Goal: Task Accomplishment & Management: Manage account settings

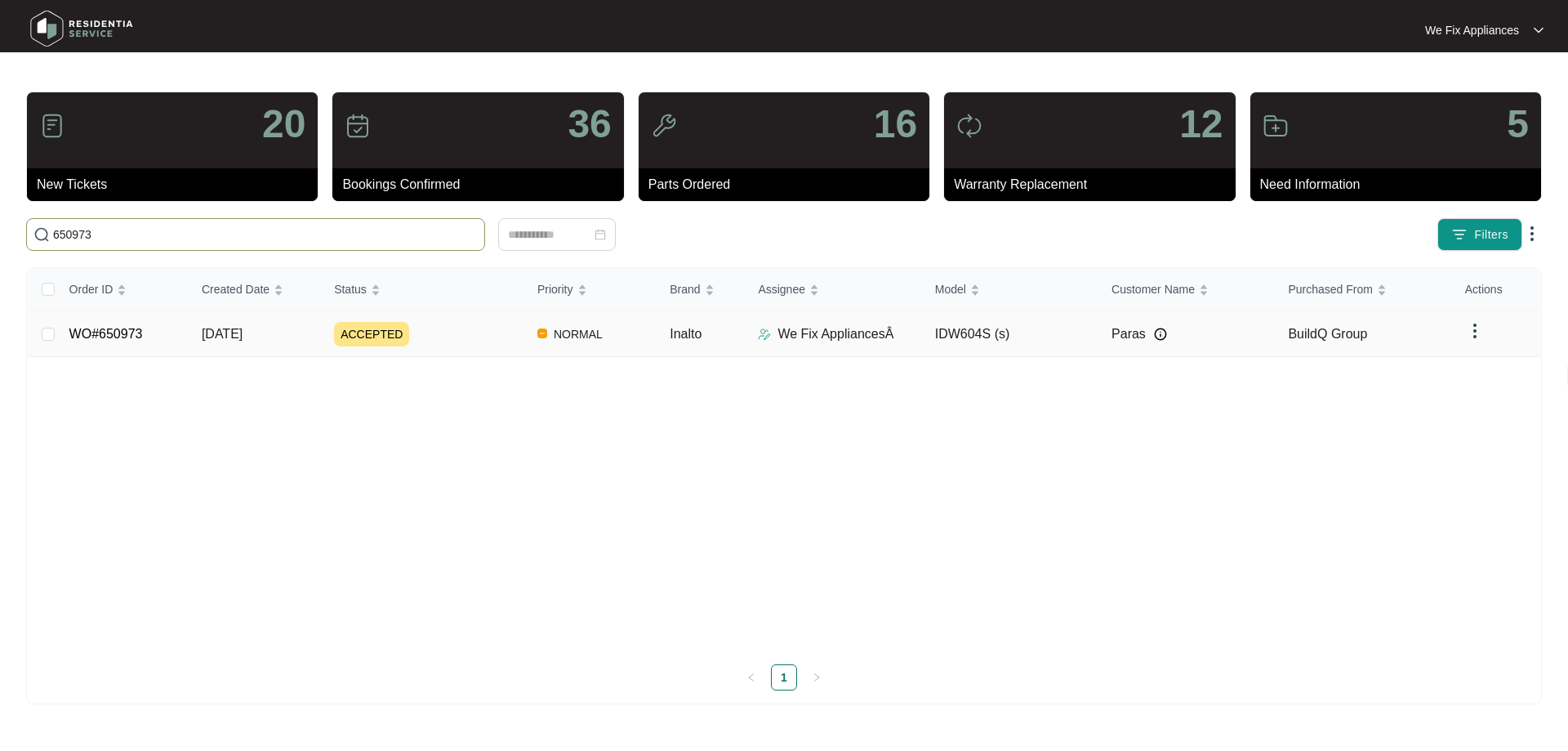
type input "650973"
click at [117, 326] on td "WO#650973" at bounding box center [123, 334] width 132 height 46
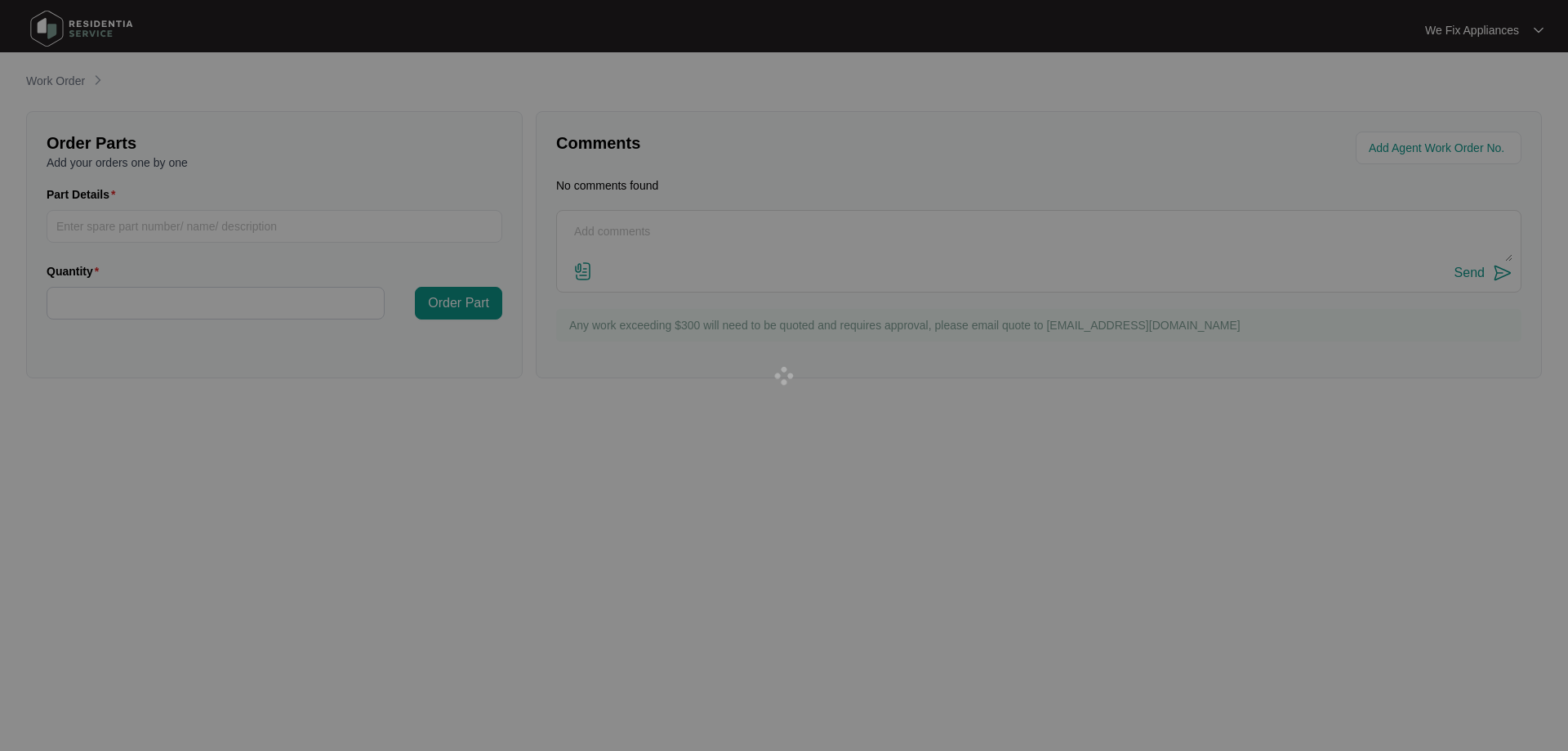
click at [115, 328] on div at bounding box center [784, 375] width 1568 height 751
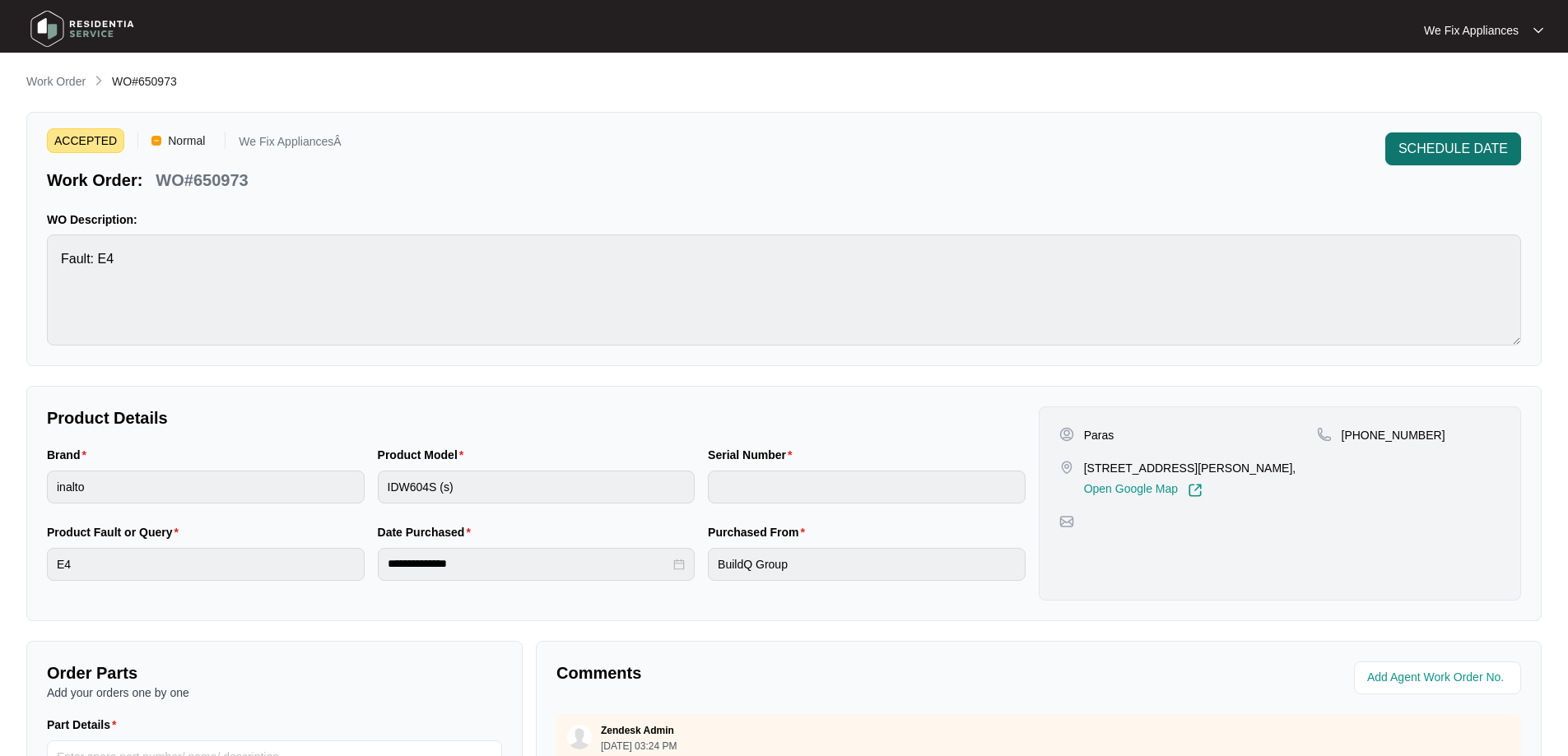
click at [1484, 144] on span "SCHEDULE DATE" at bounding box center [1452, 149] width 110 height 20
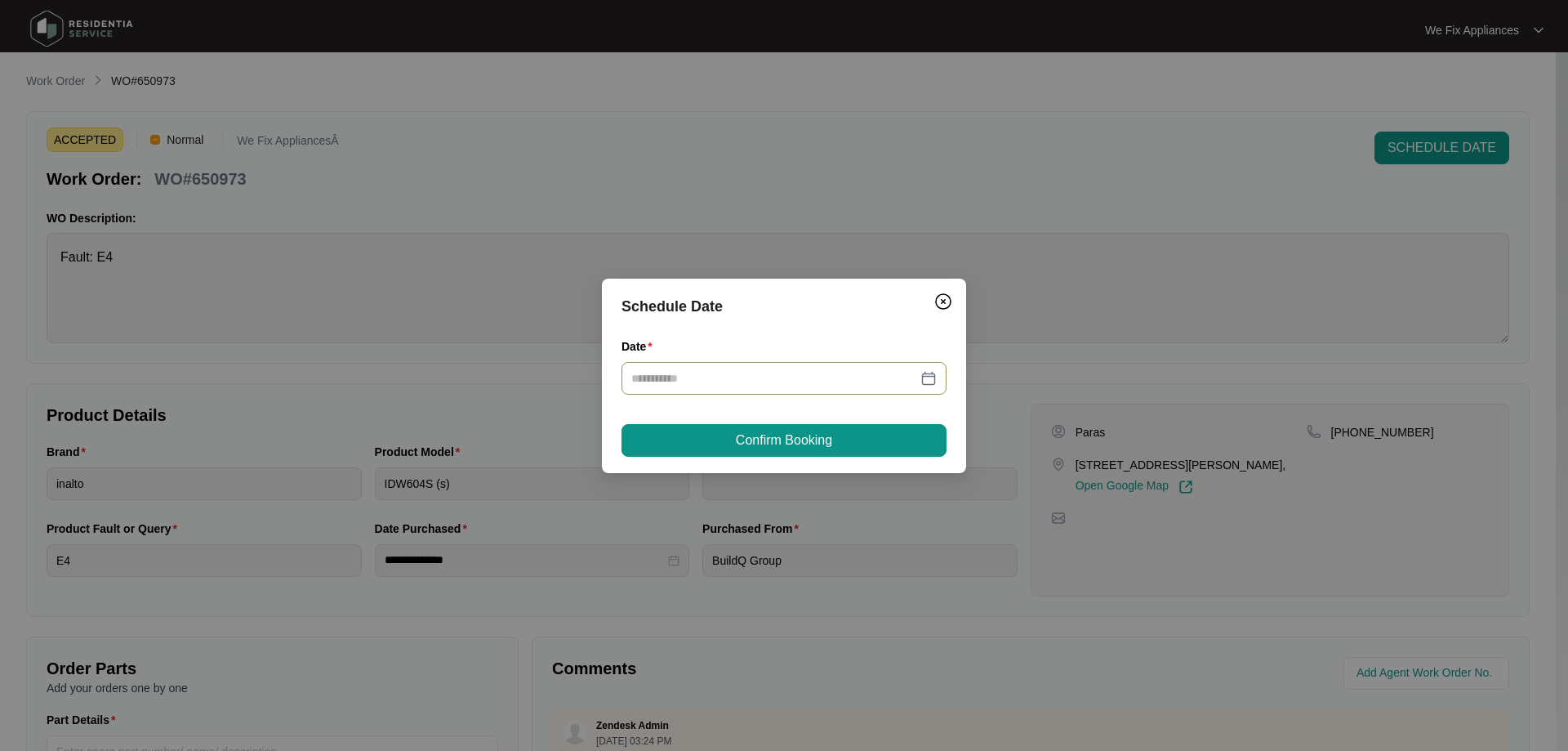
click at [840, 380] on input "Date" at bounding box center [774, 378] width 286 height 18
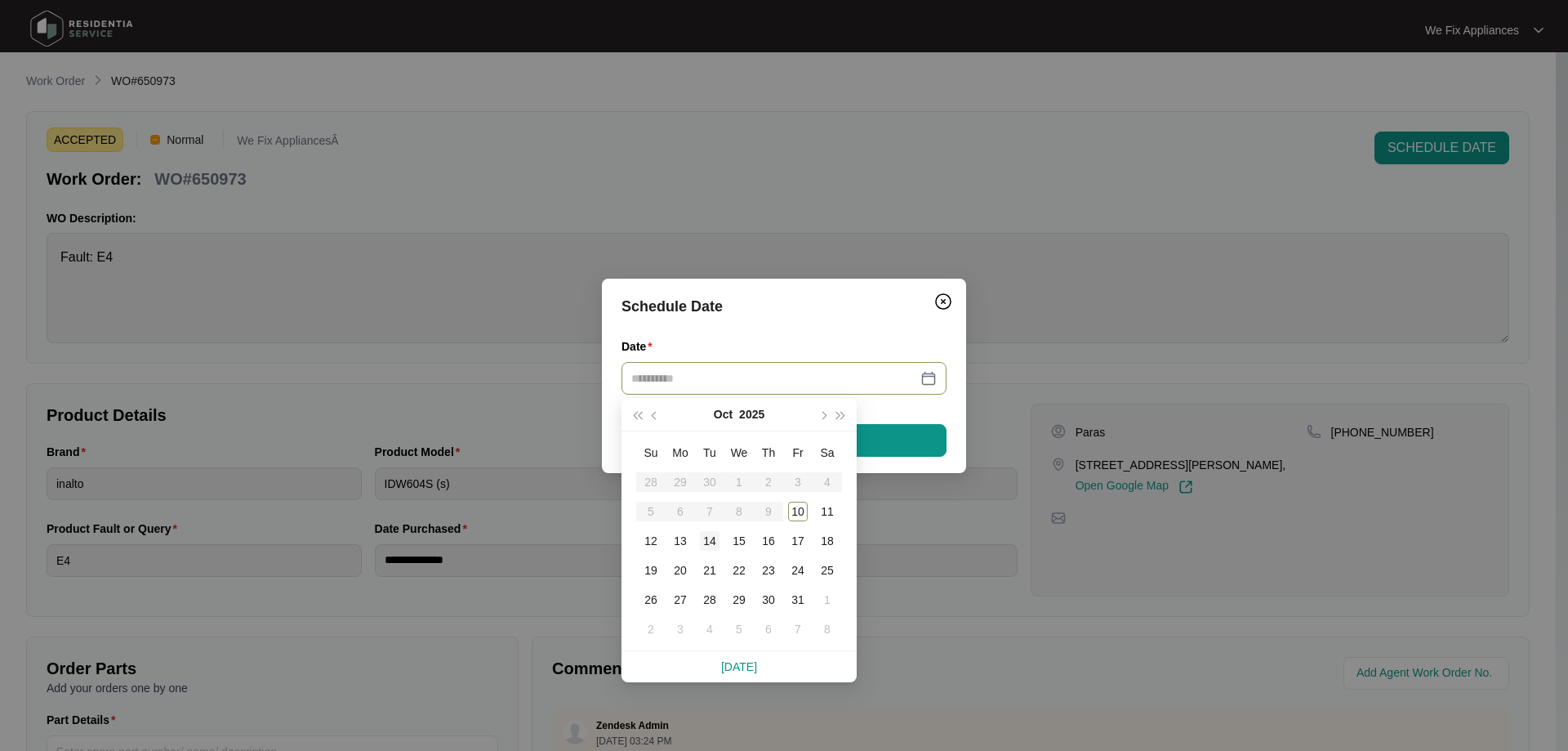
type input "**********"
click at [709, 543] on div "14" at bounding box center [710, 540] width 20 height 20
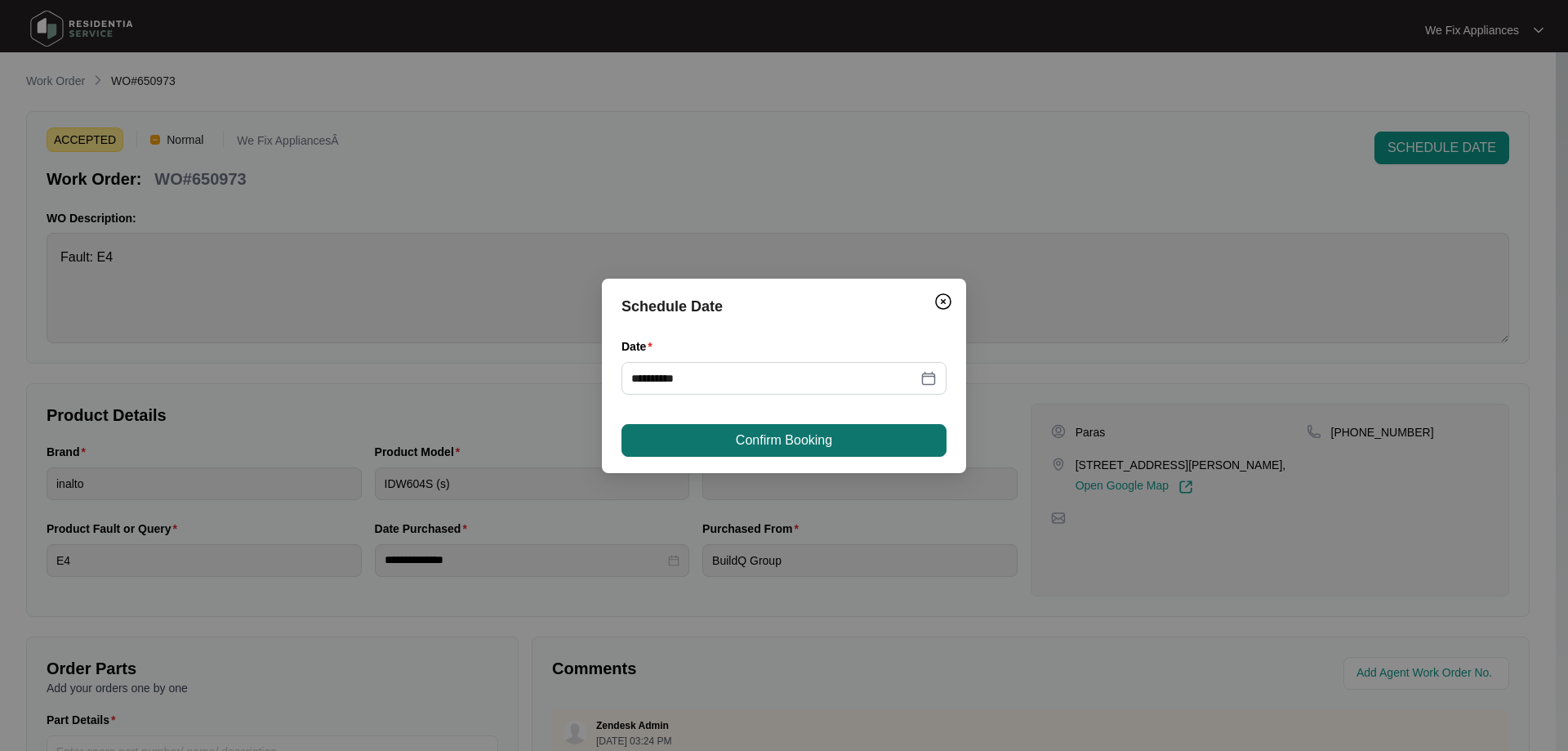
click at [768, 438] on span "Confirm Booking" at bounding box center [784, 440] width 97 height 20
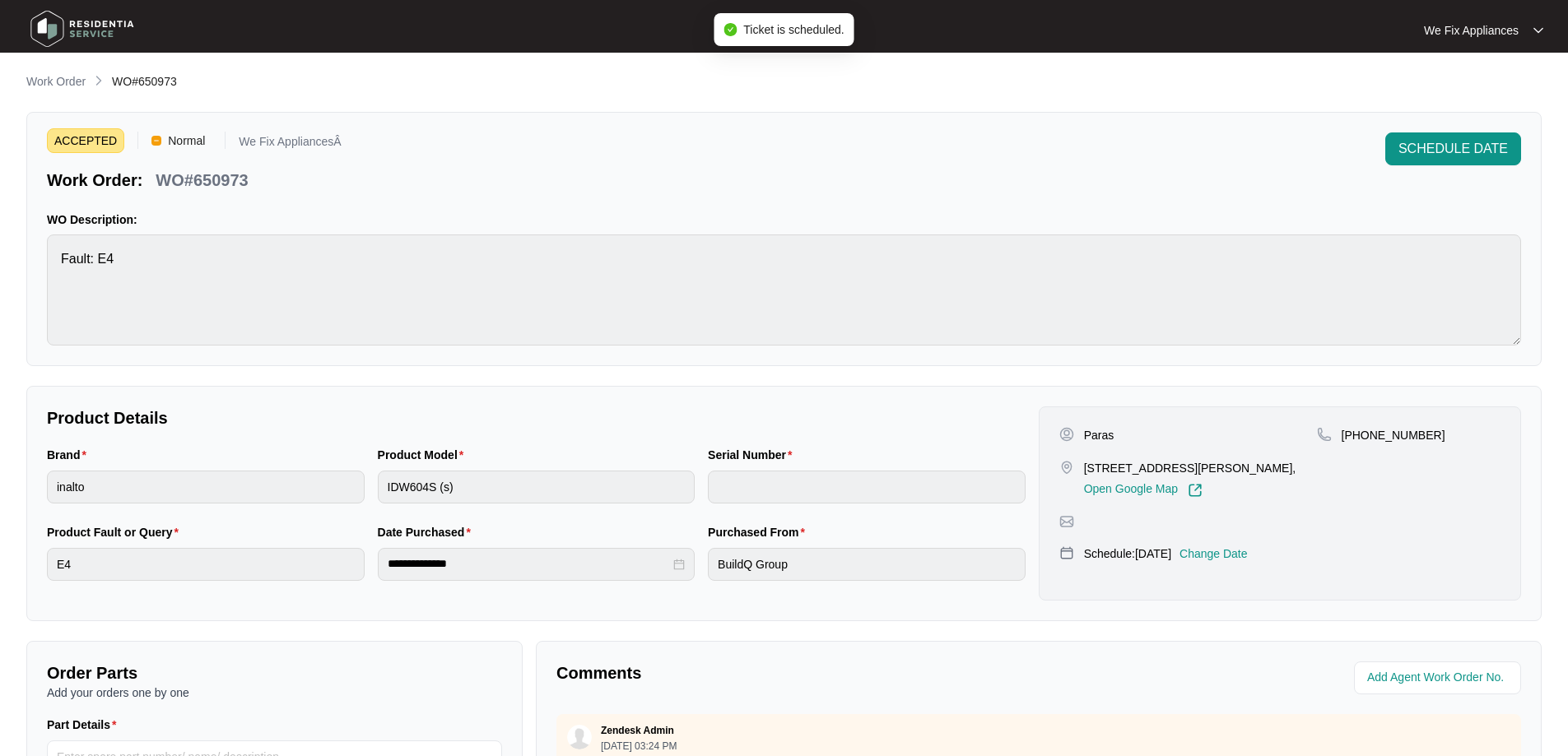
click at [117, 20] on img at bounding box center [82, 29] width 115 height 49
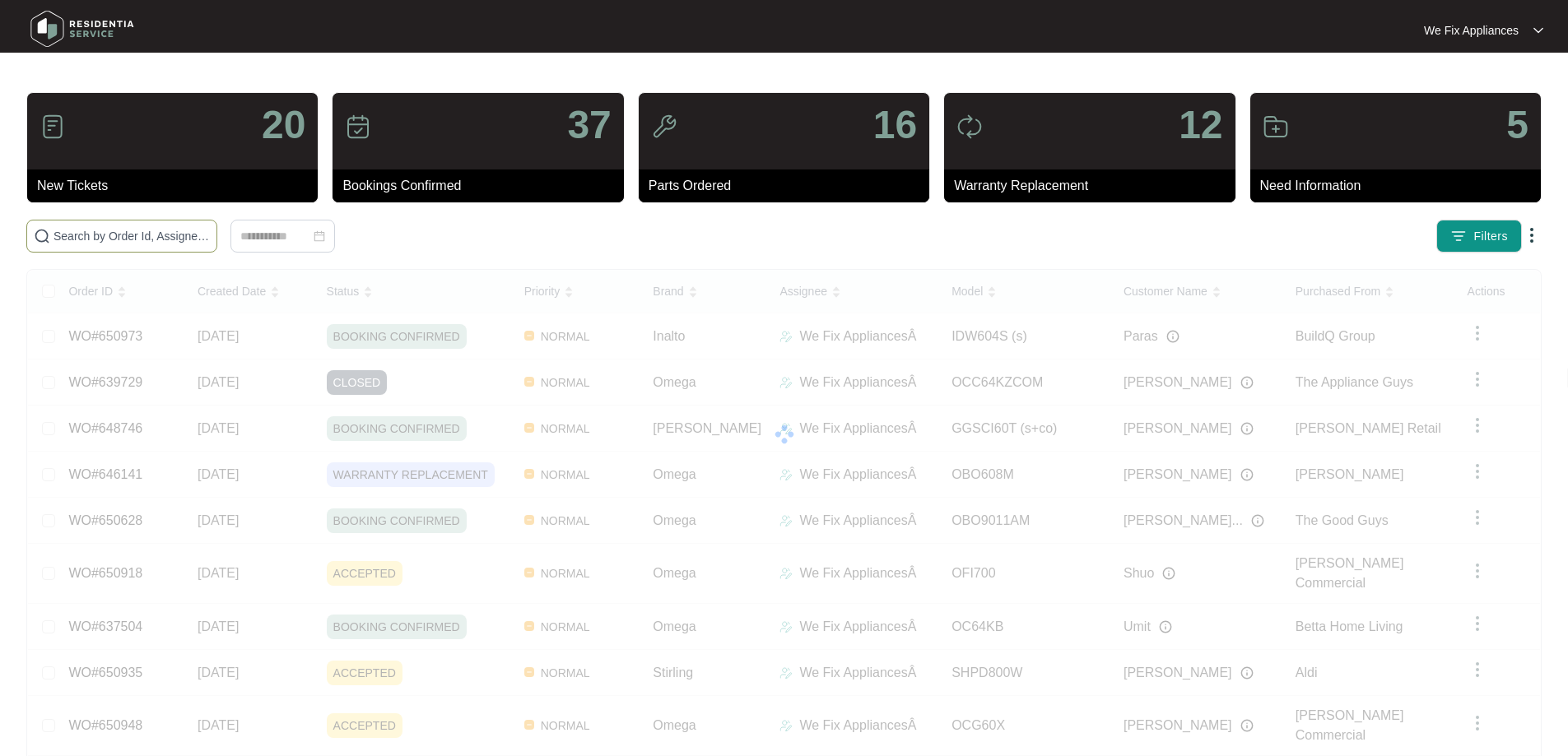
paste input "647379"
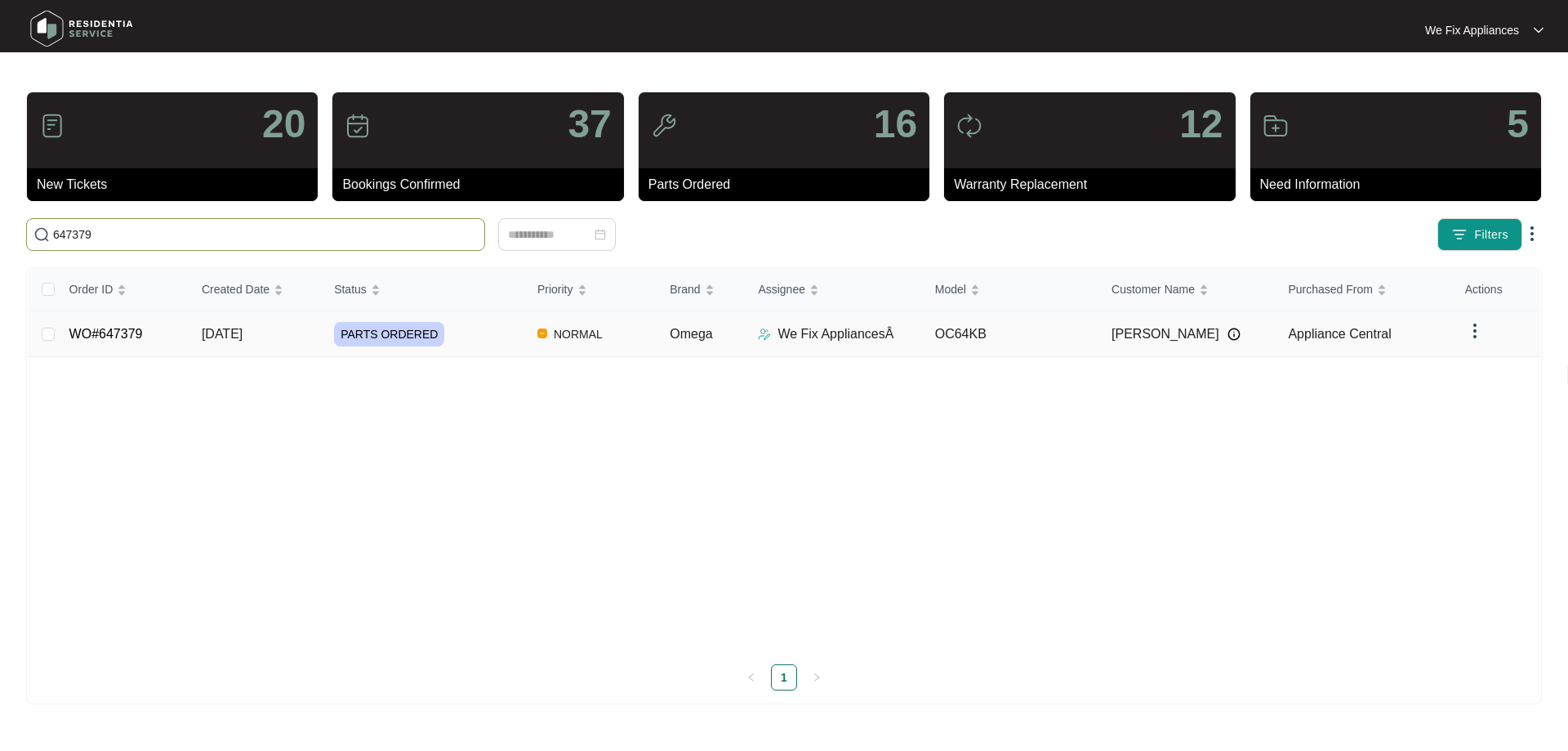
type input "647379"
click at [113, 335] on link "WO#647379" at bounding box center [106, 334] width 74 height 14
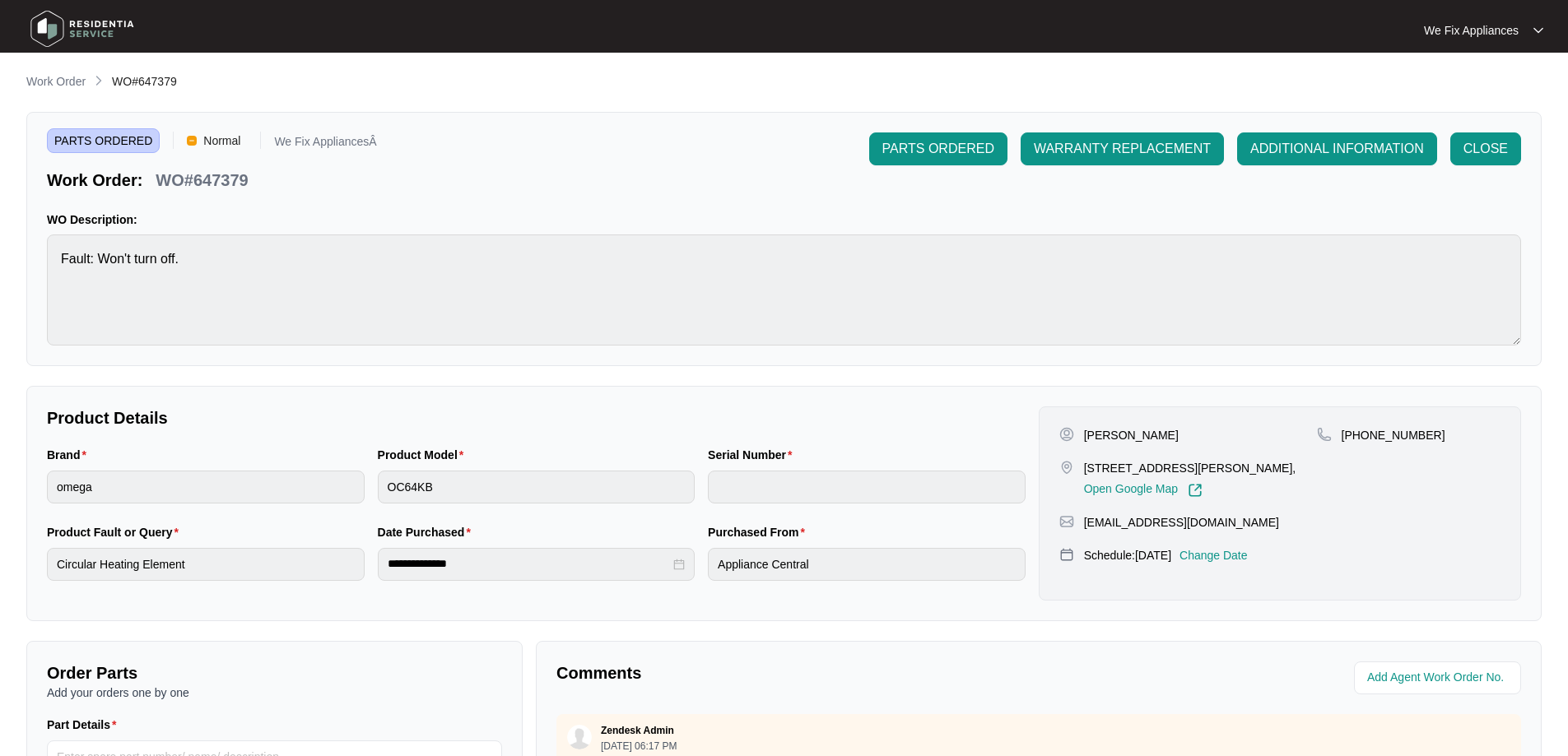
click at [1221, 563] on p "Change Date" at bounding box center [1214, 555] width 68 height 17
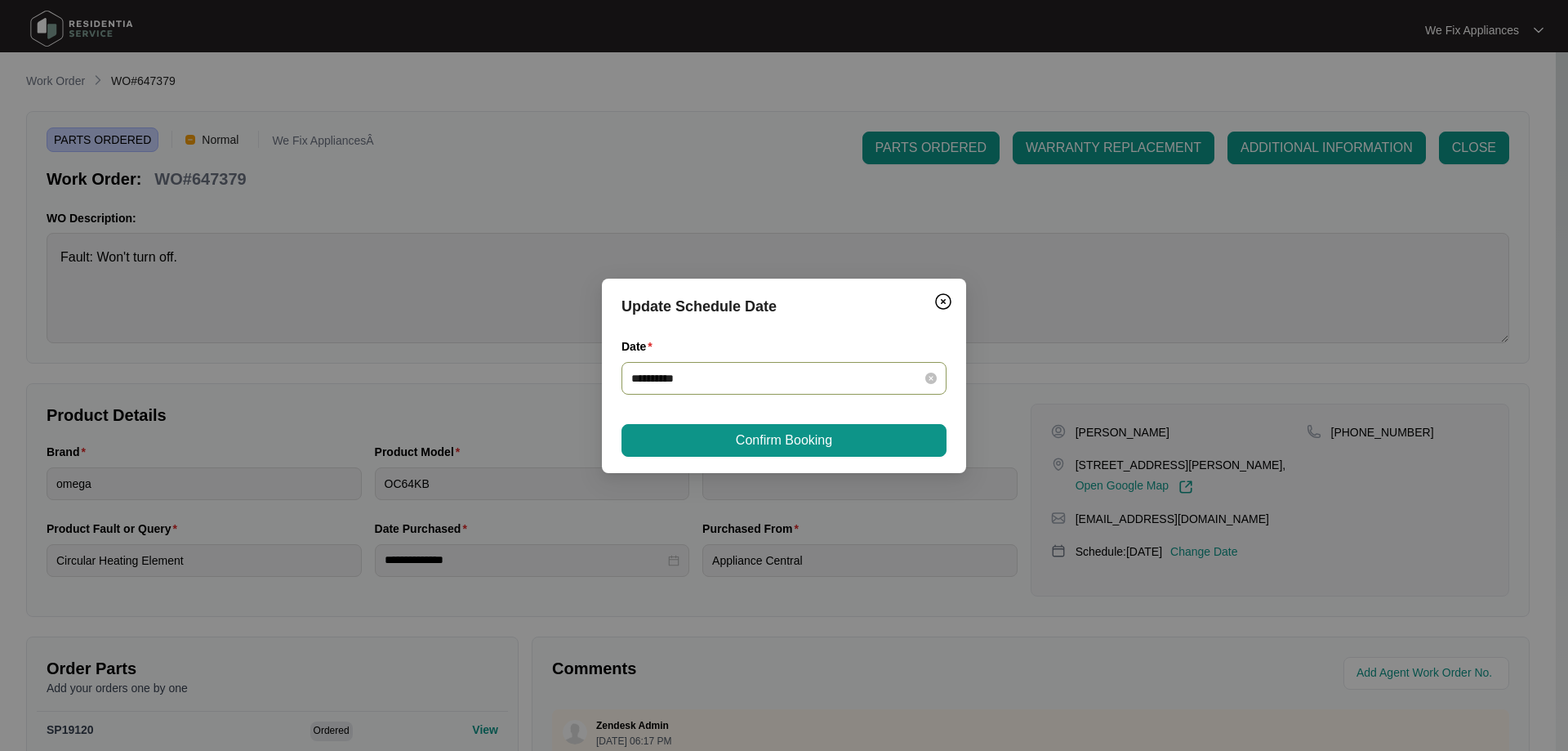
click at [785, 387] on div "**********" at bounding box center [784, 379] width 325 height 33
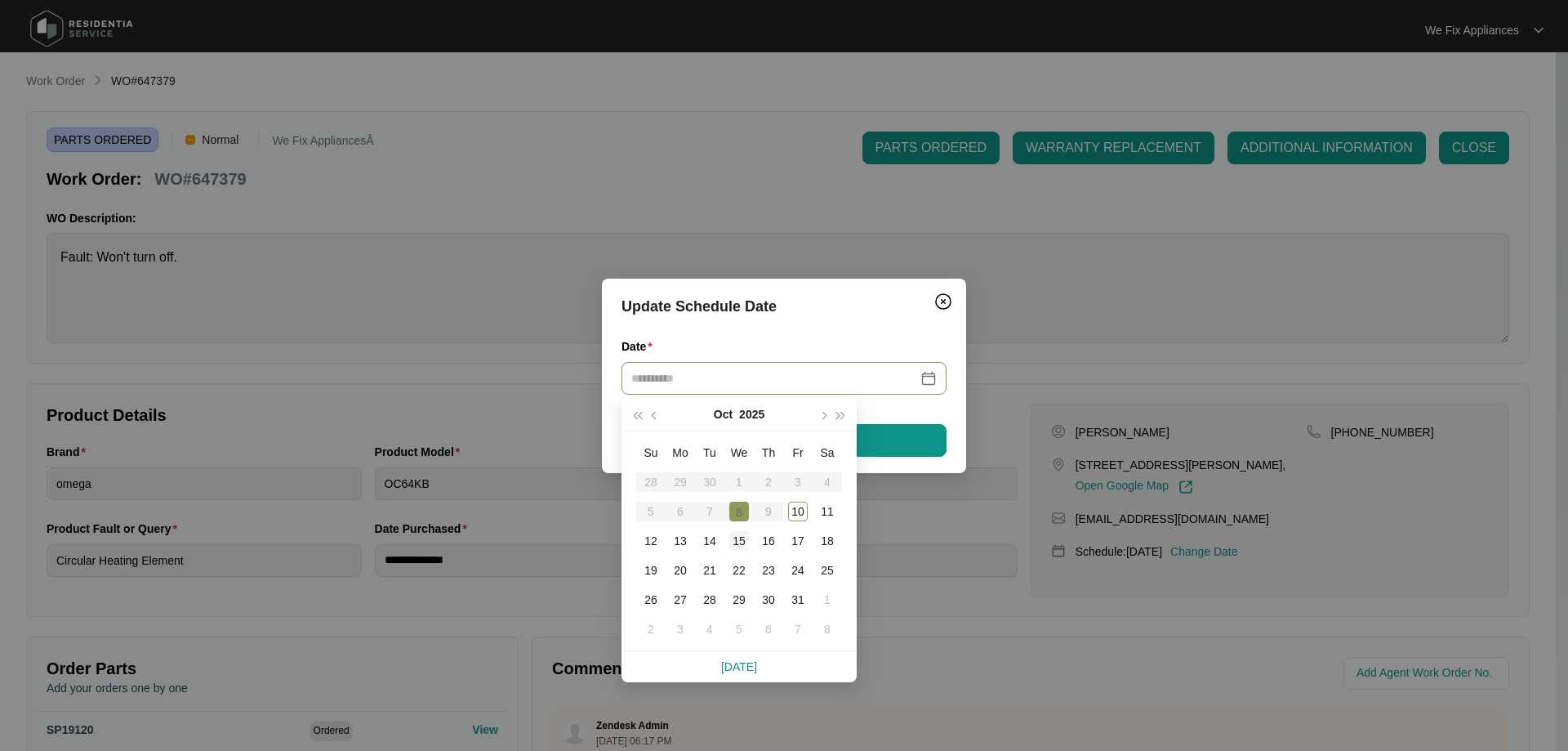
type input "**********"
click at [744, 542] on div "15" at bounding box center [739, 540] width 20 height 20
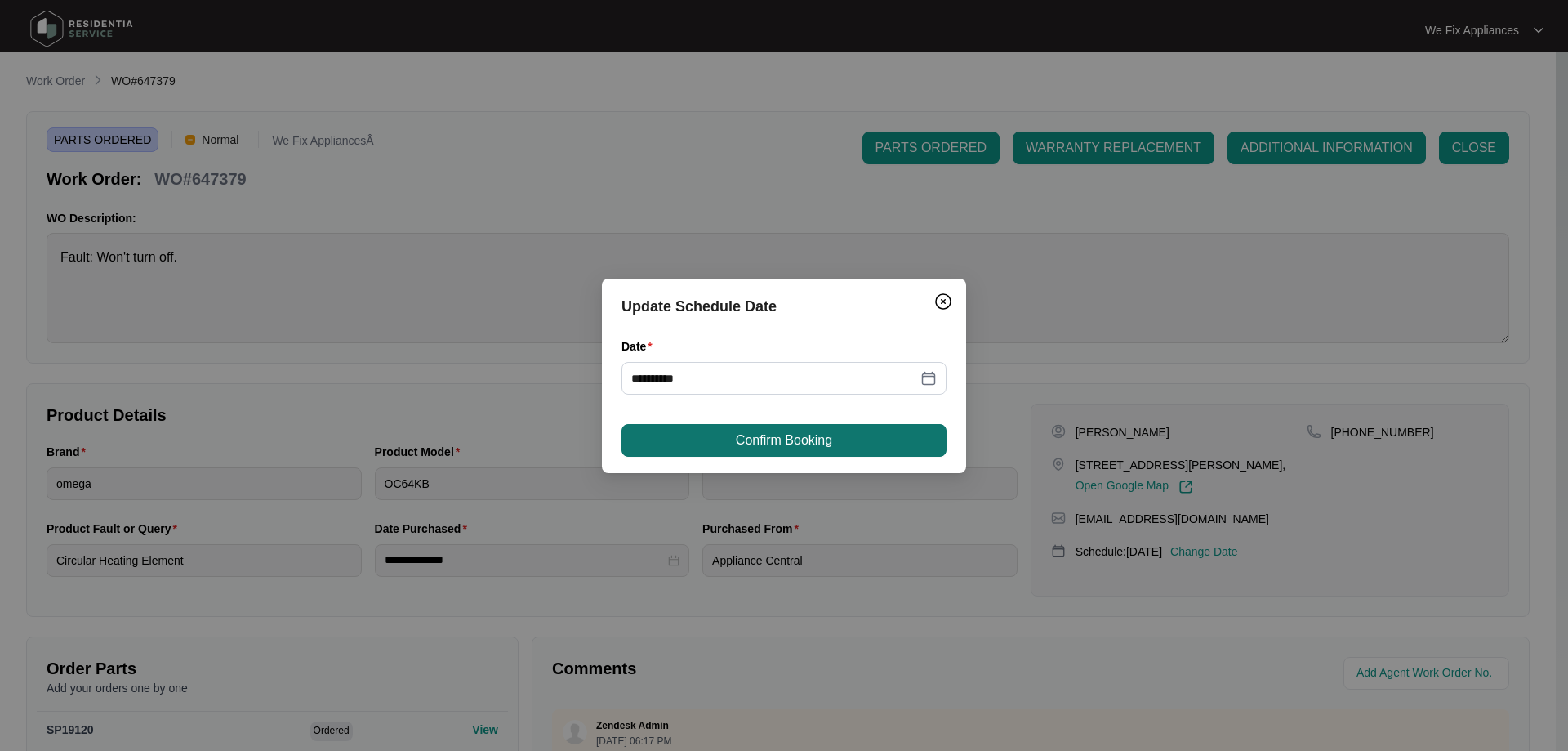
click at [773, 439] on span "Confirm Booking" at bounding box center [784, 440] width 97 height 20
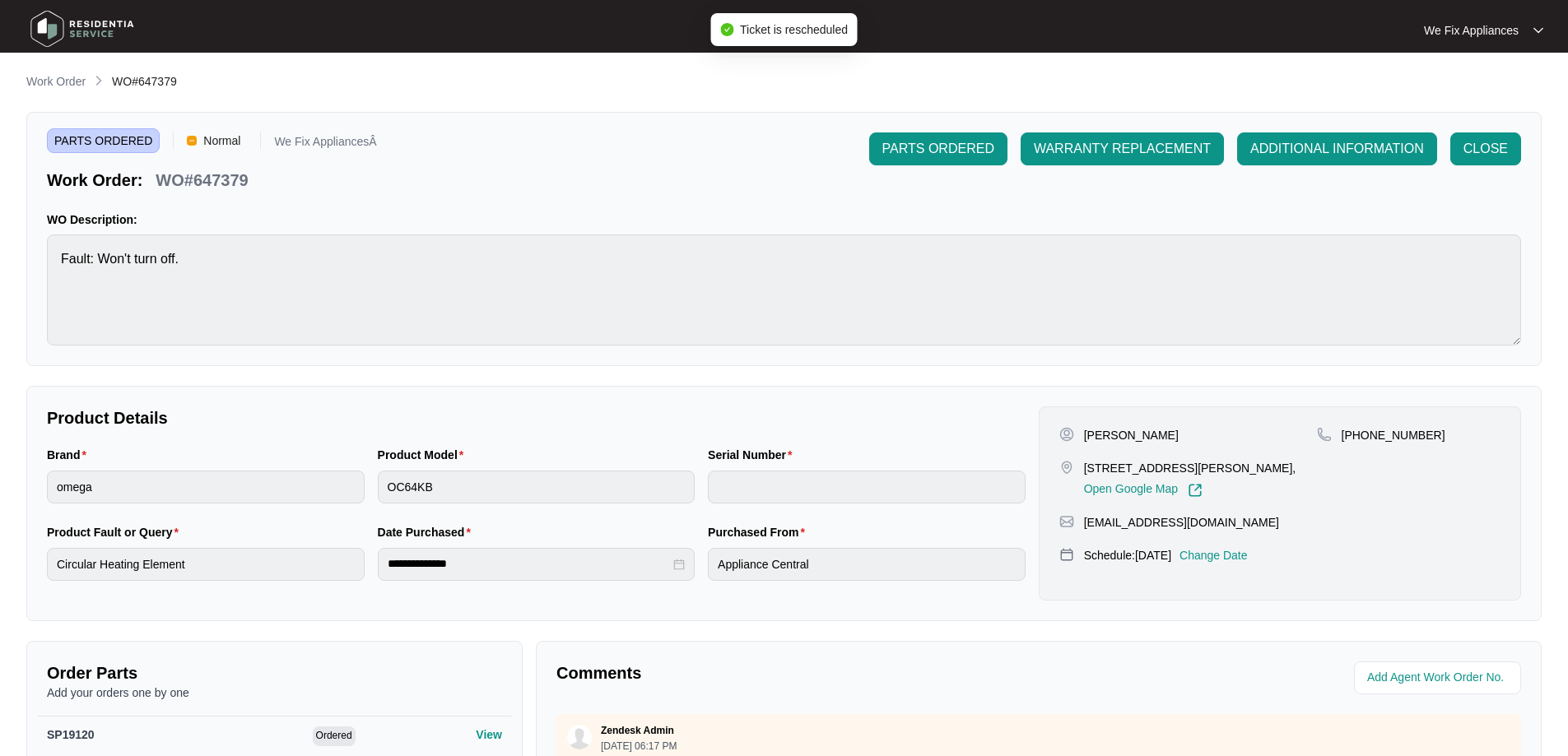
click at [94, 25] on img at bounding box center [82, 29] width 115 height 49
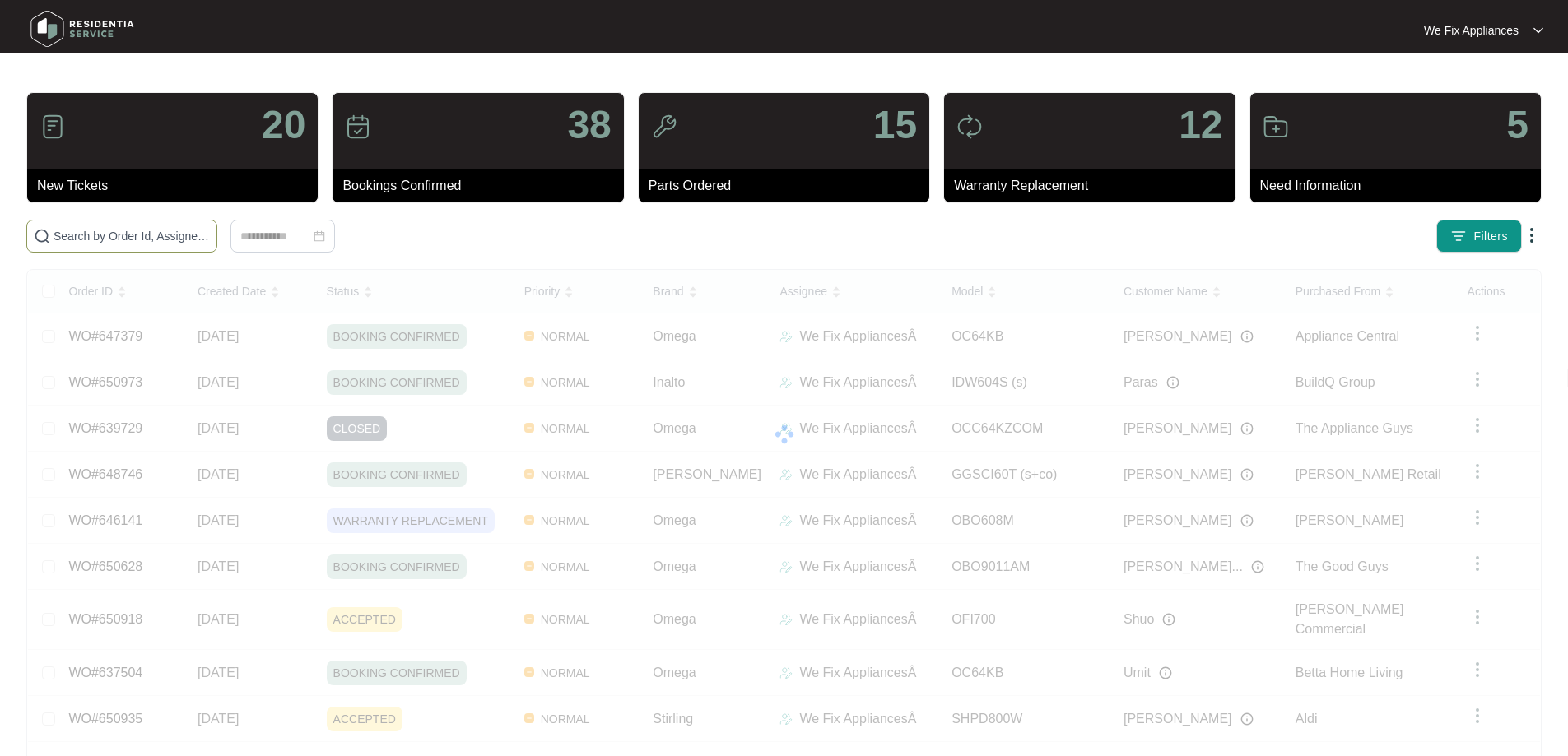
paste input "650973"
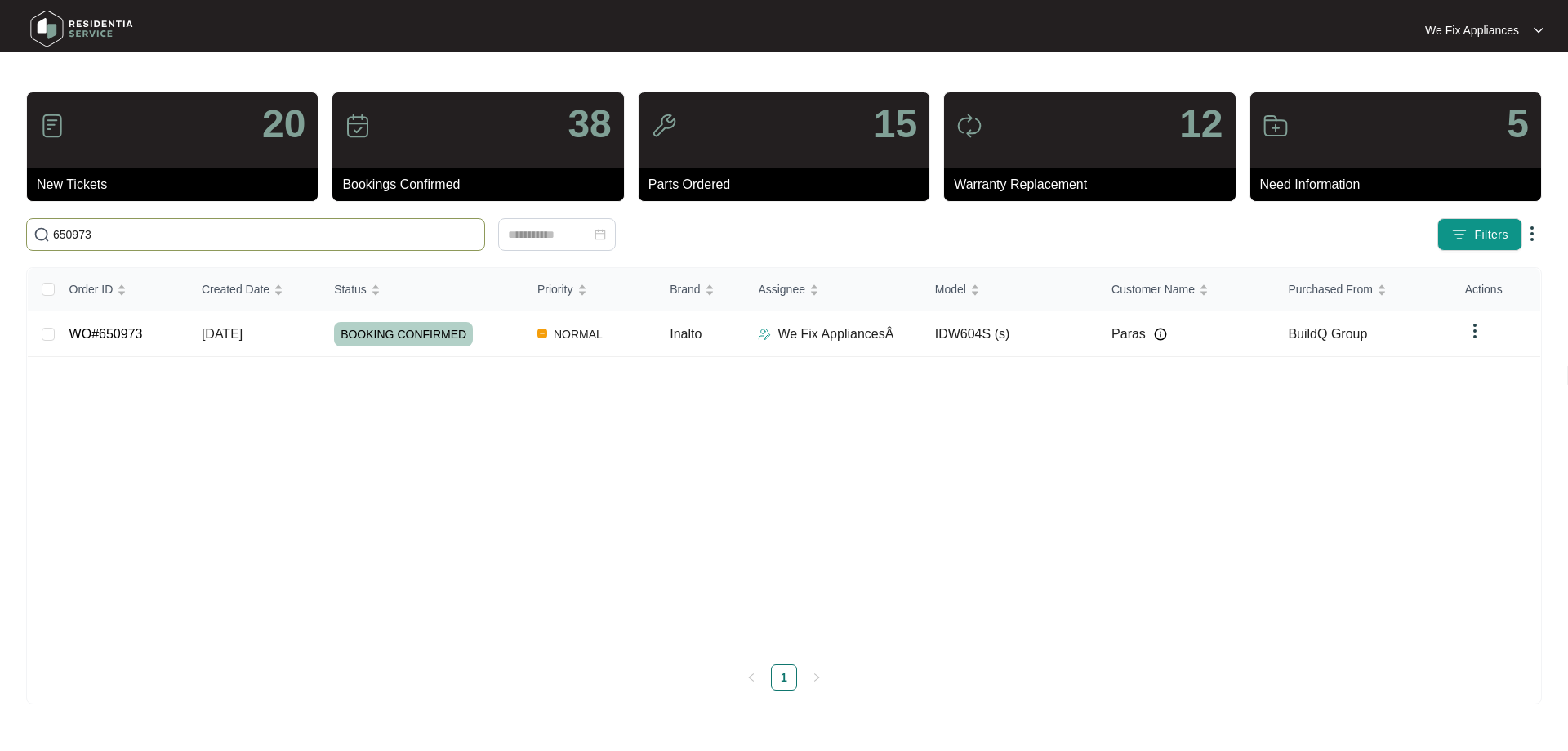
type input "650973"
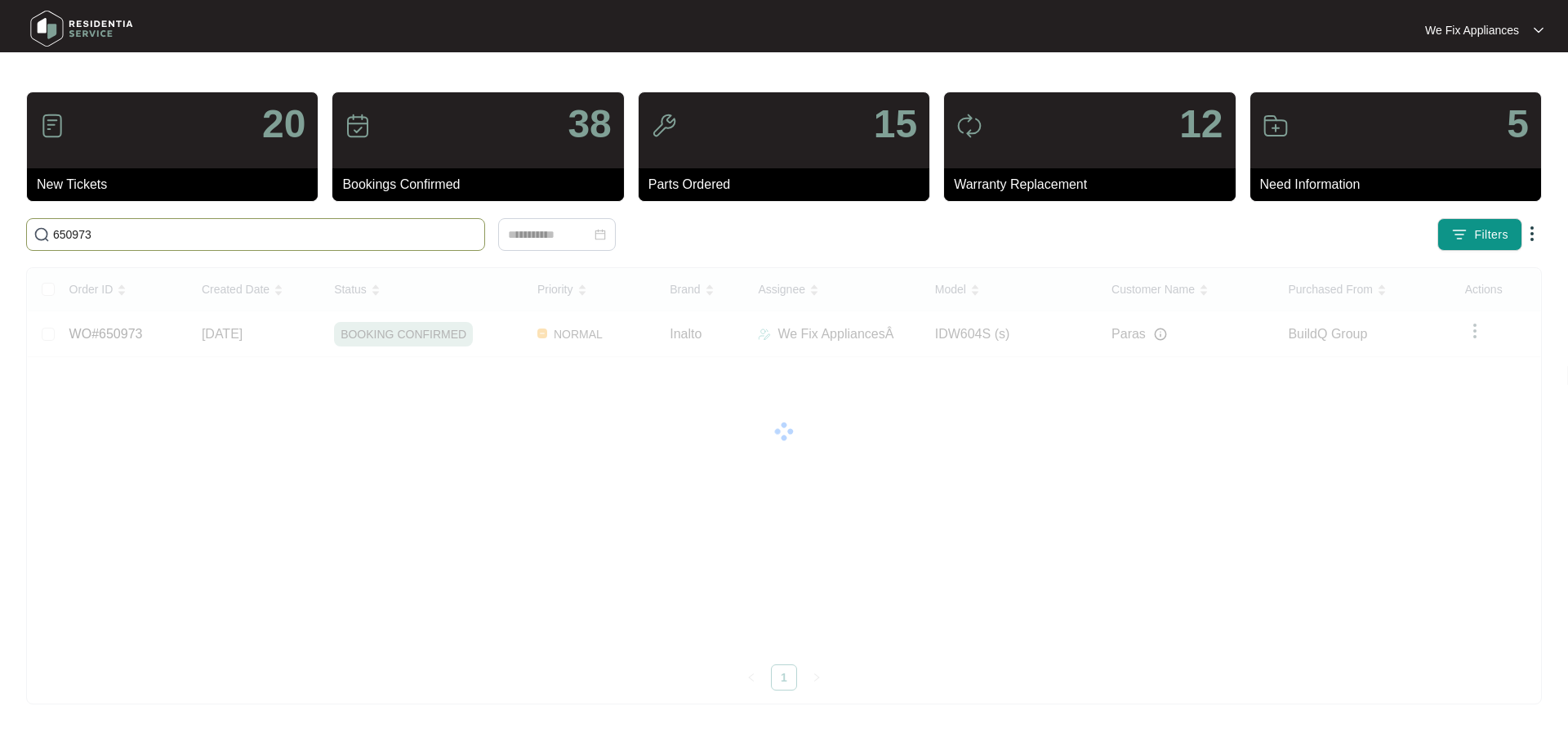
drag, startPoint x: 221, startPoint y: 242, endPoint x: 0, endPoint y: 254, distance: 221.3
click at [0, 254] on main "20 New Tickets 38 Bookings Confirmed 15 Parts Ordered 12 Warranty Replacement 5…" at bounding box center [784, 375] width 1568 height 751
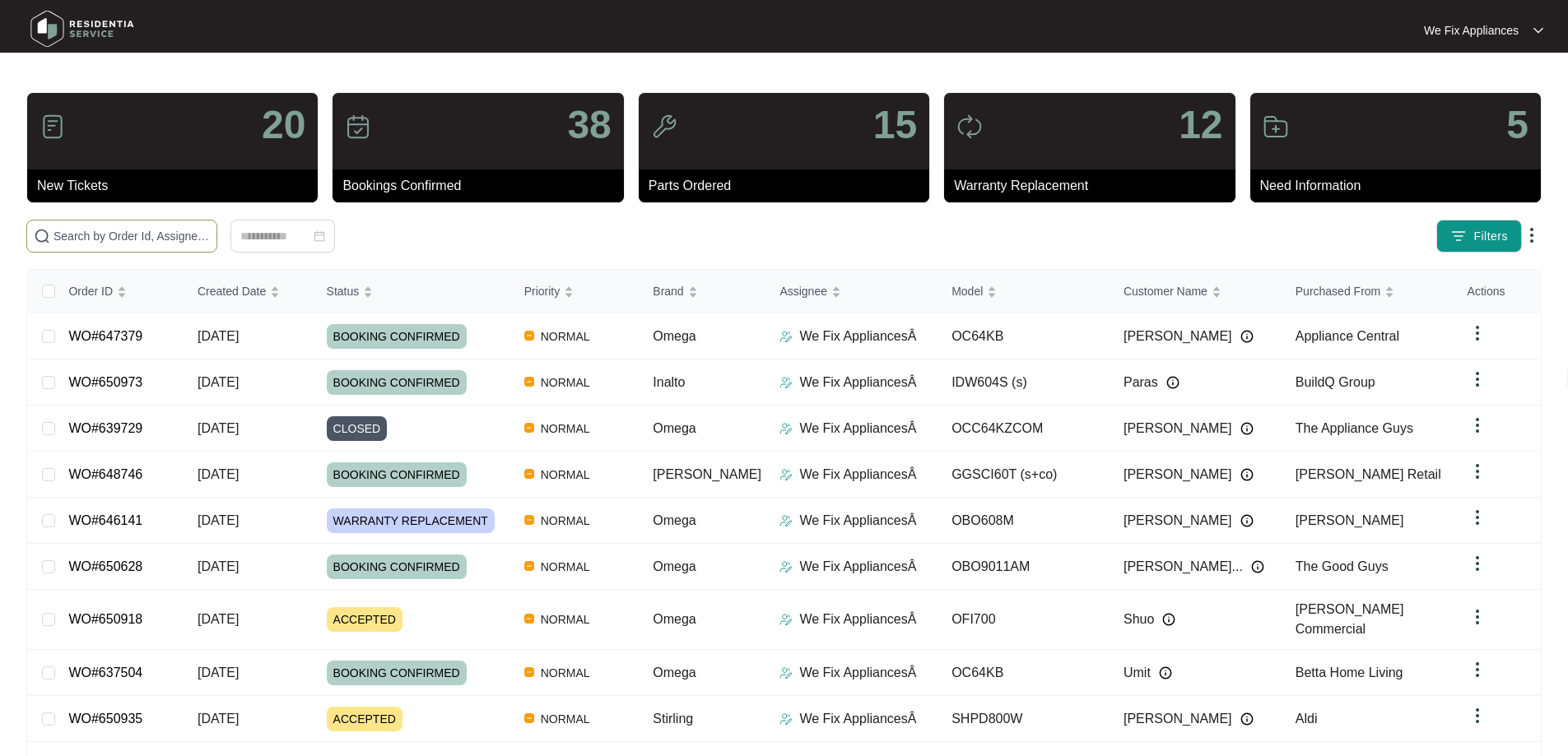
paste input "649891"
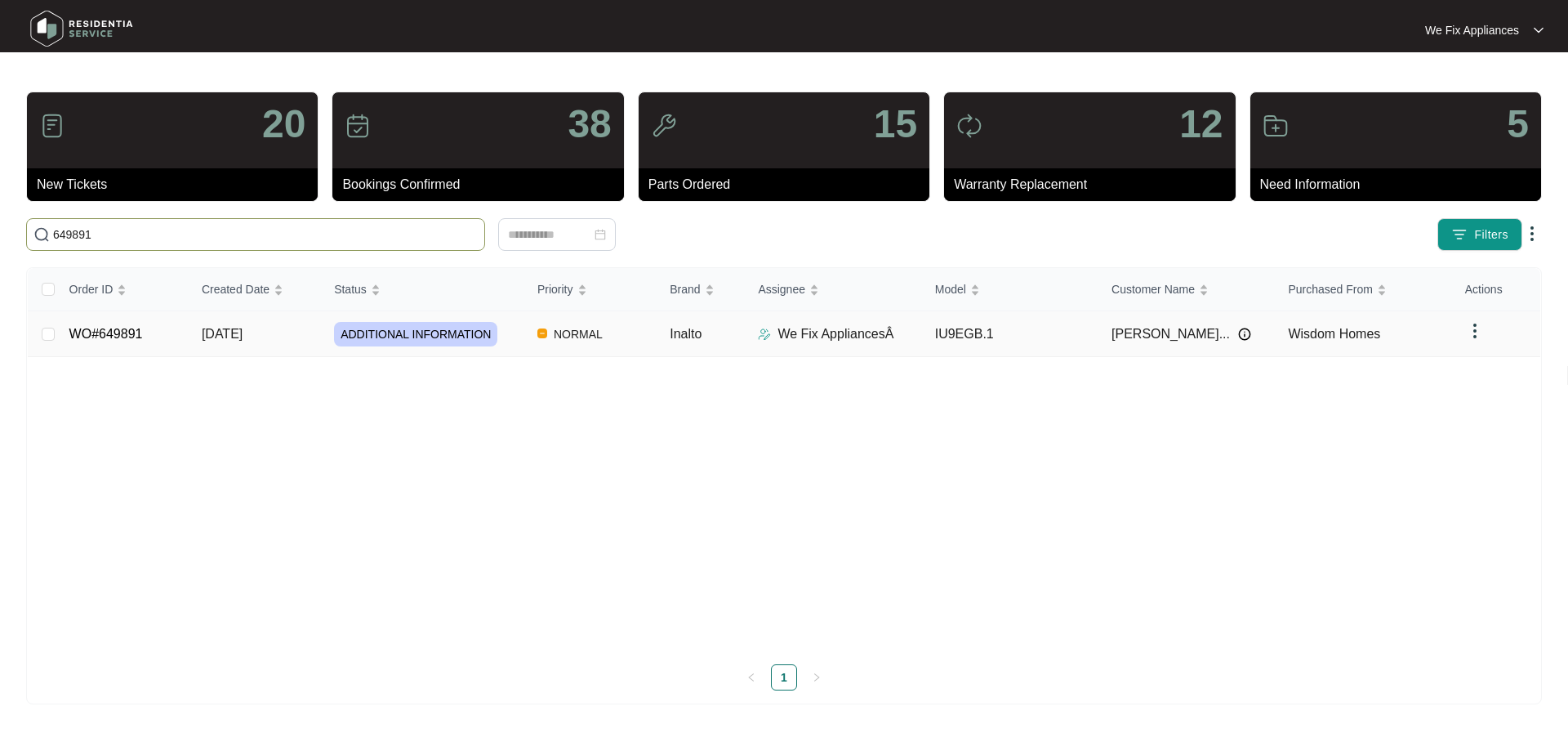
type input "649891"
click at [130, 328] on link "WO#649891" at bounding box center [106, 334] width 74 height 14
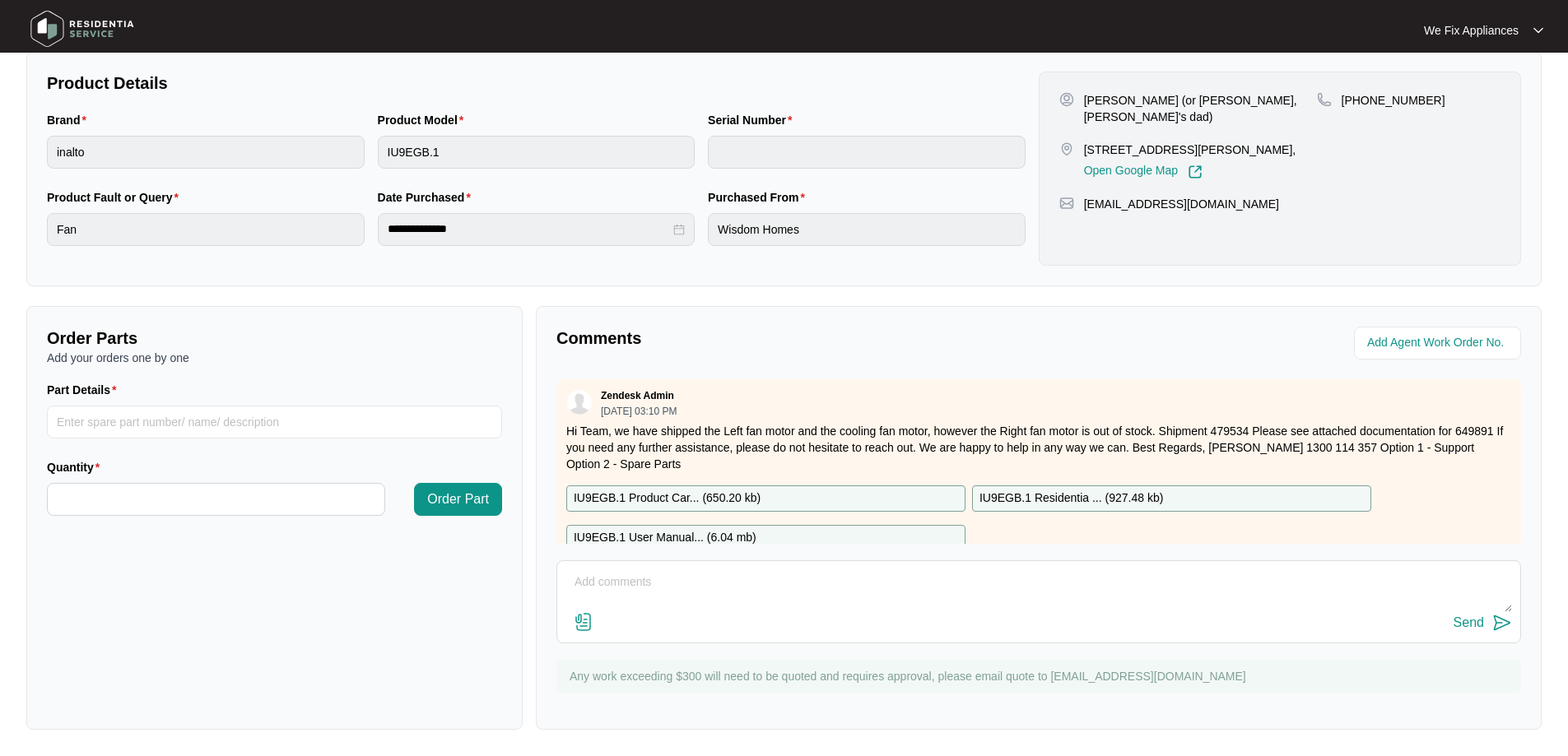
scroll to position [336, 0]
click at [658, 590] on textarea at bounding box center [1039, 590] width 947 height 43
click at [951, 595] on textarea "Hi team, tenant requested this wedneday 15/10 day off thank you." at bounding box center [1039, 590] width 947 height 43
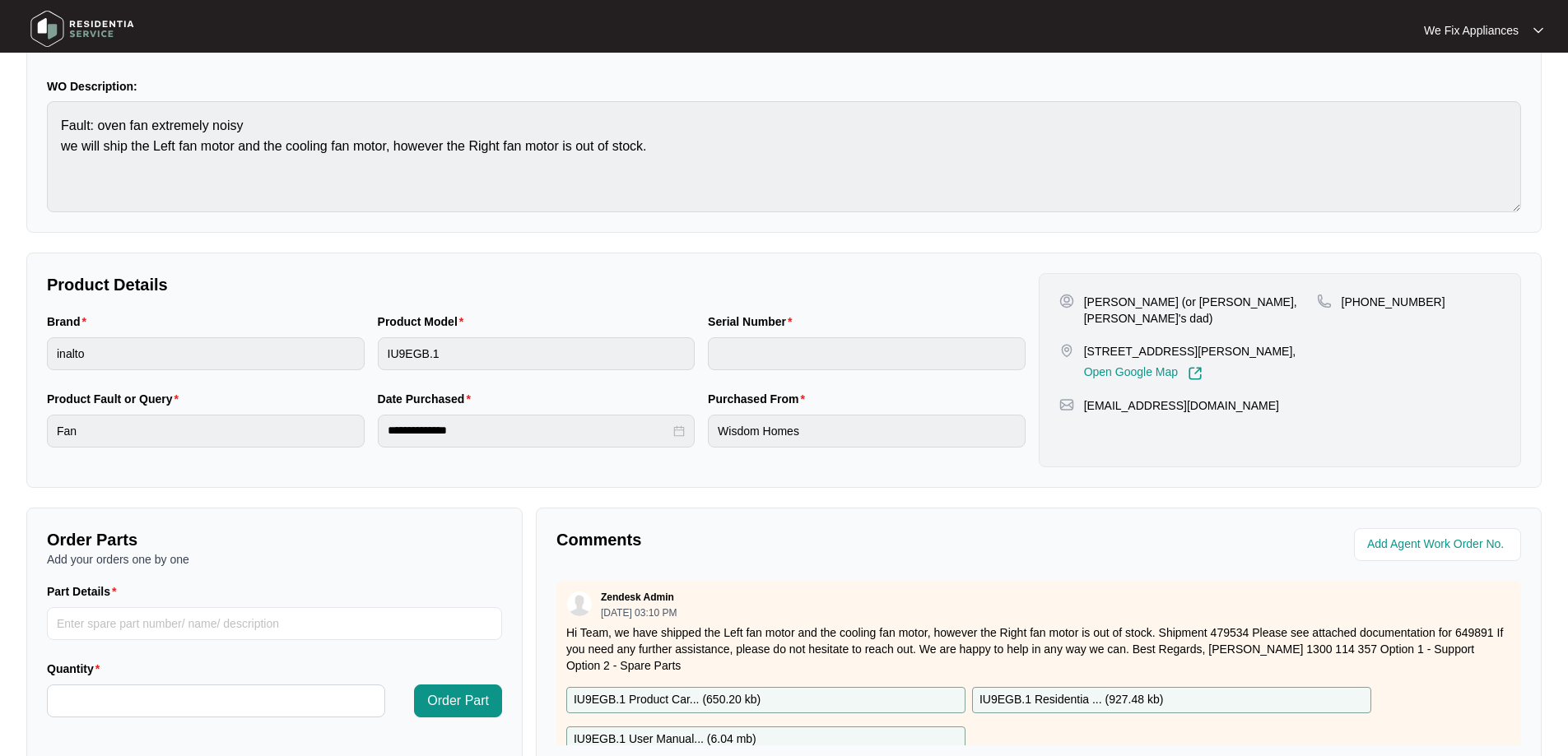
scroll to position [253, 0]
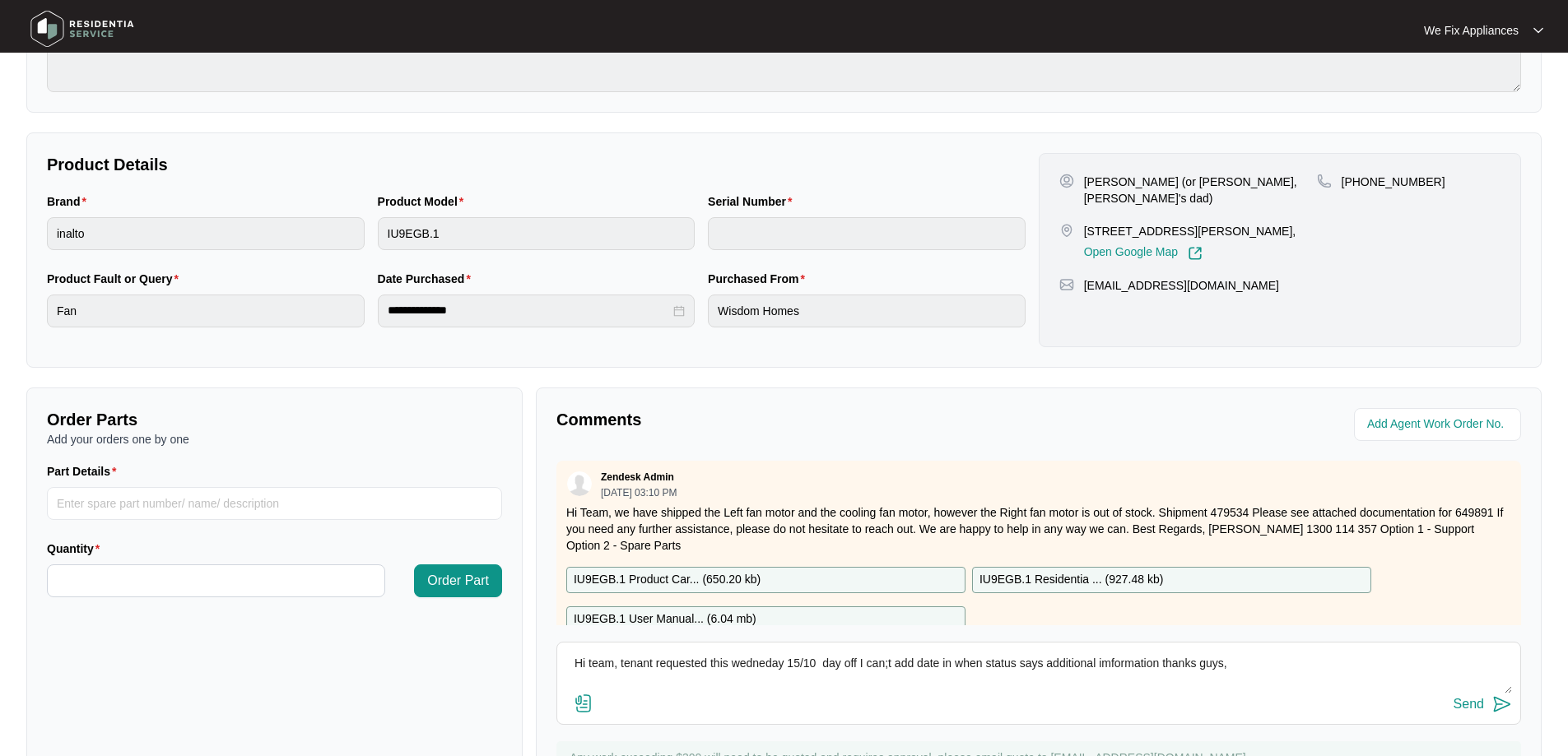
type textarea "Hi team, tenant requested this wedneday 15/10 day off I can;t add date in when …"
click at [1461, 696] on button "Send" at bounding box center [1482, 704] width 59 height 22
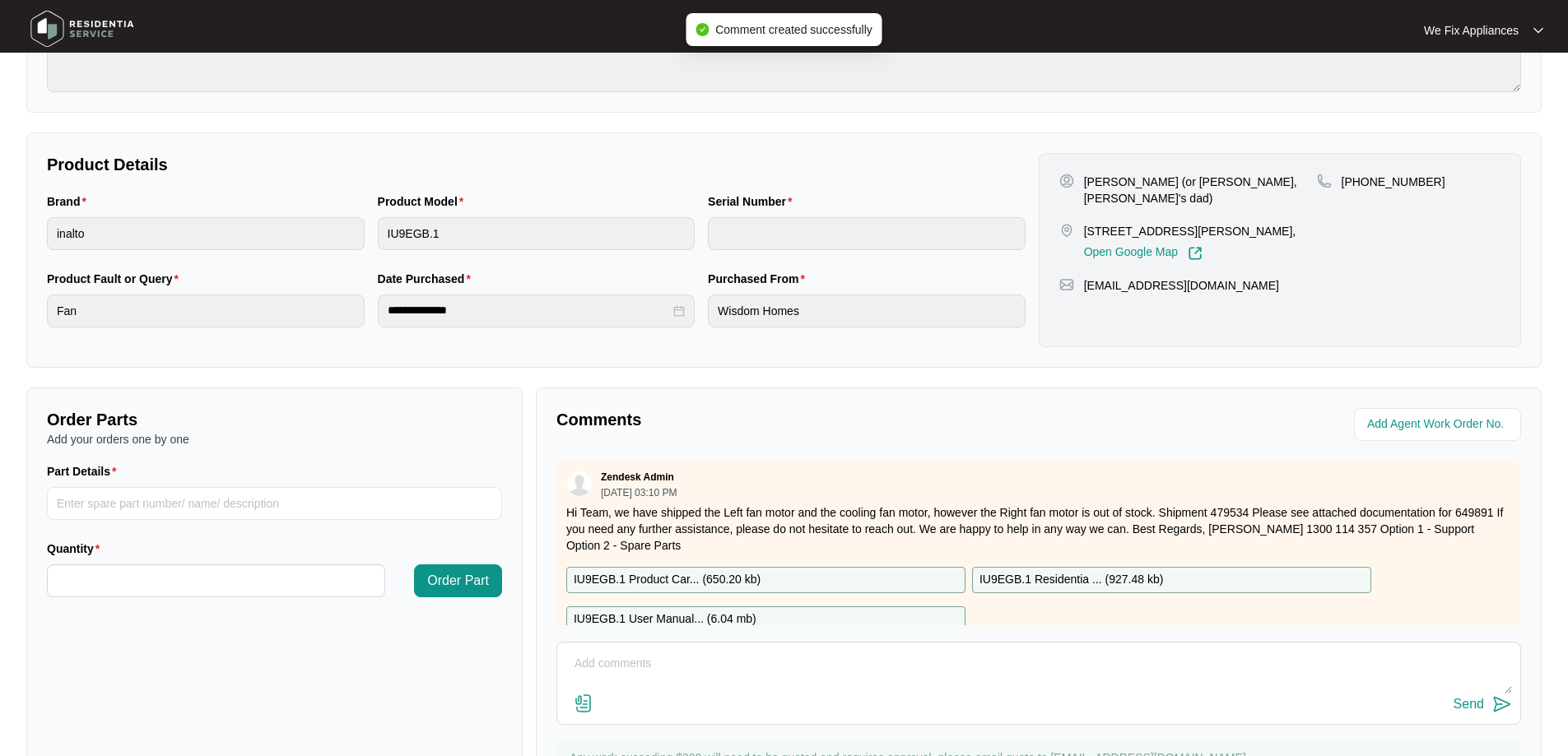
click at [103, 31] on img at bounding box center [82, 29] width 115 height 49
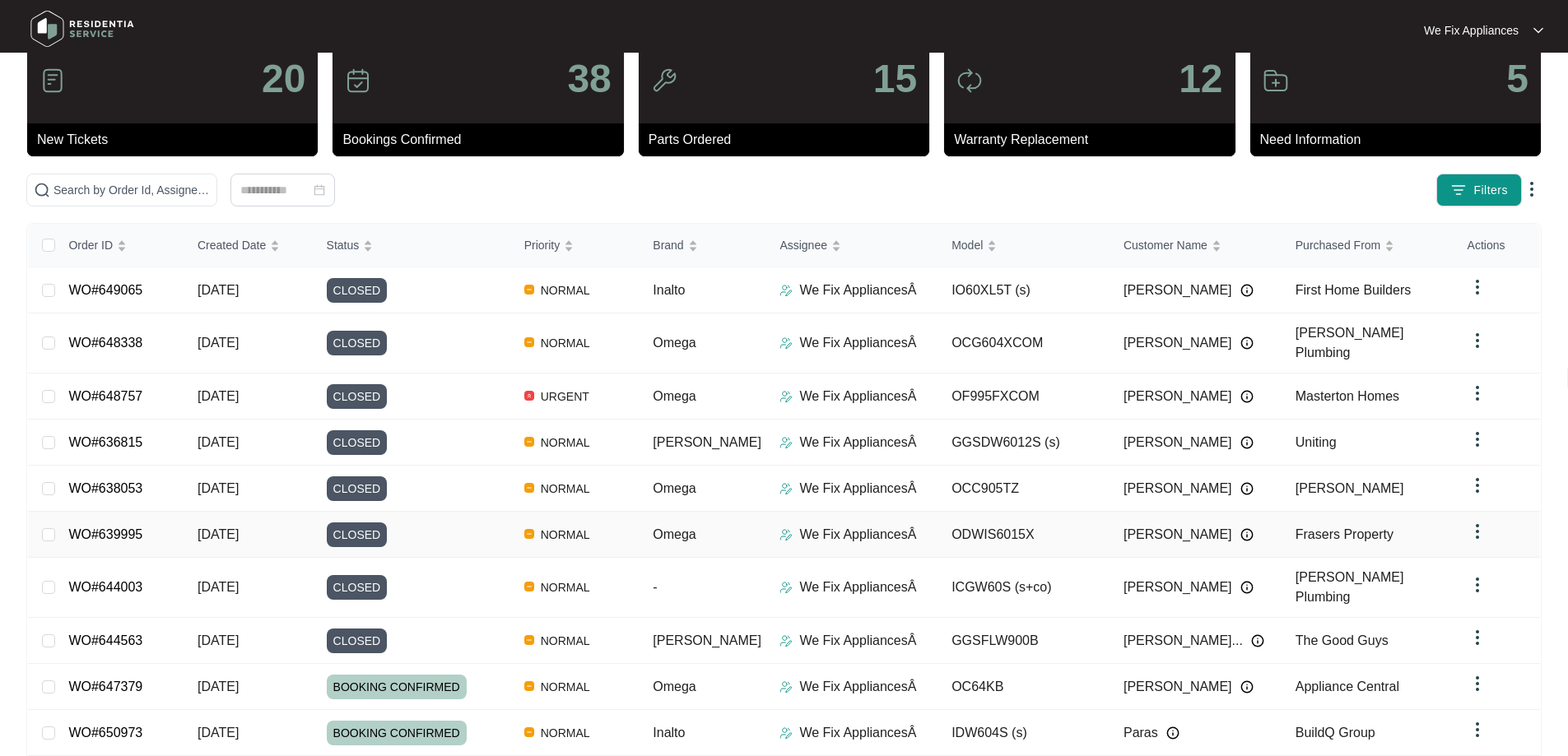
scroll to position [89, 0]
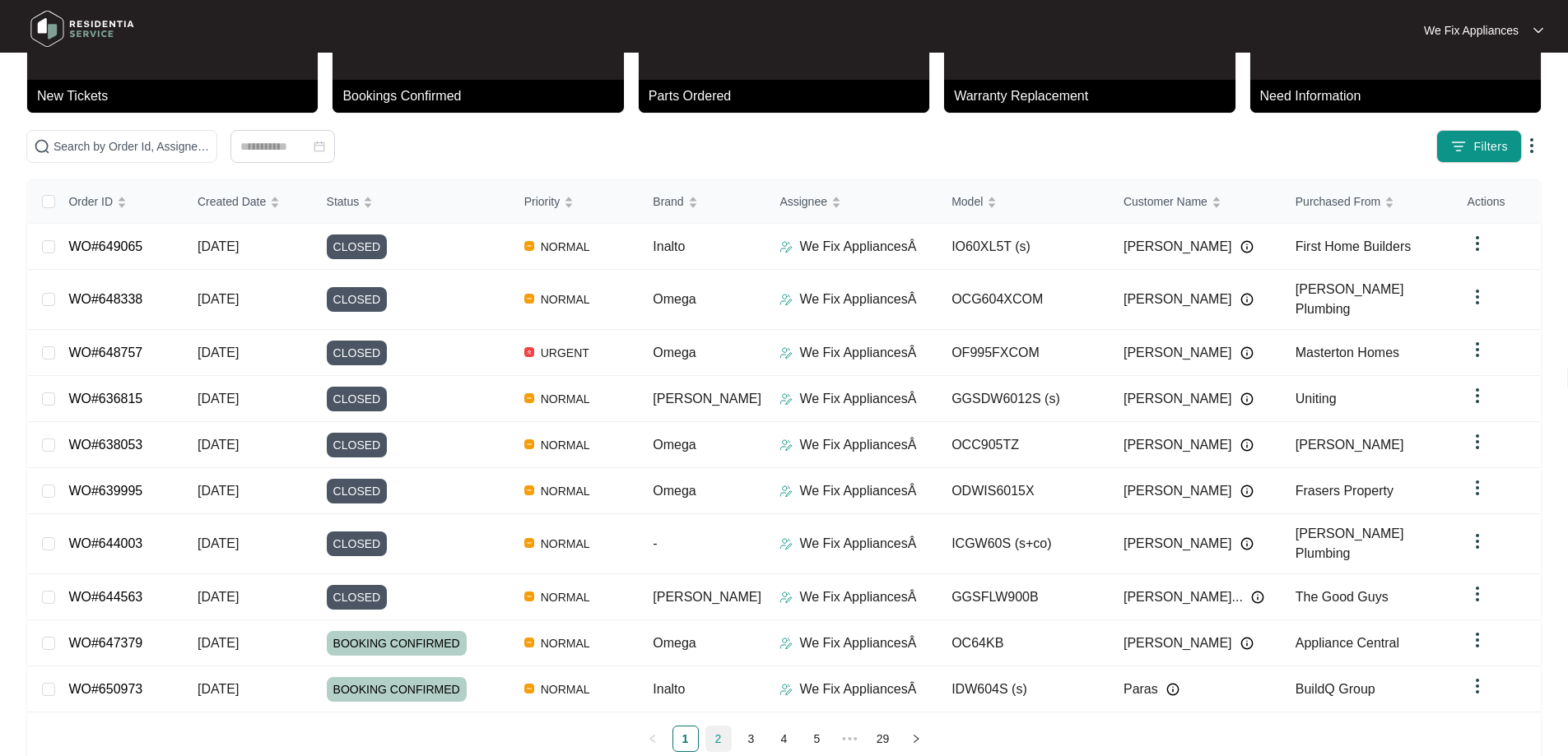
click at [715, 726] on link "2" at bounding box center [719, 738] width 25 height 25
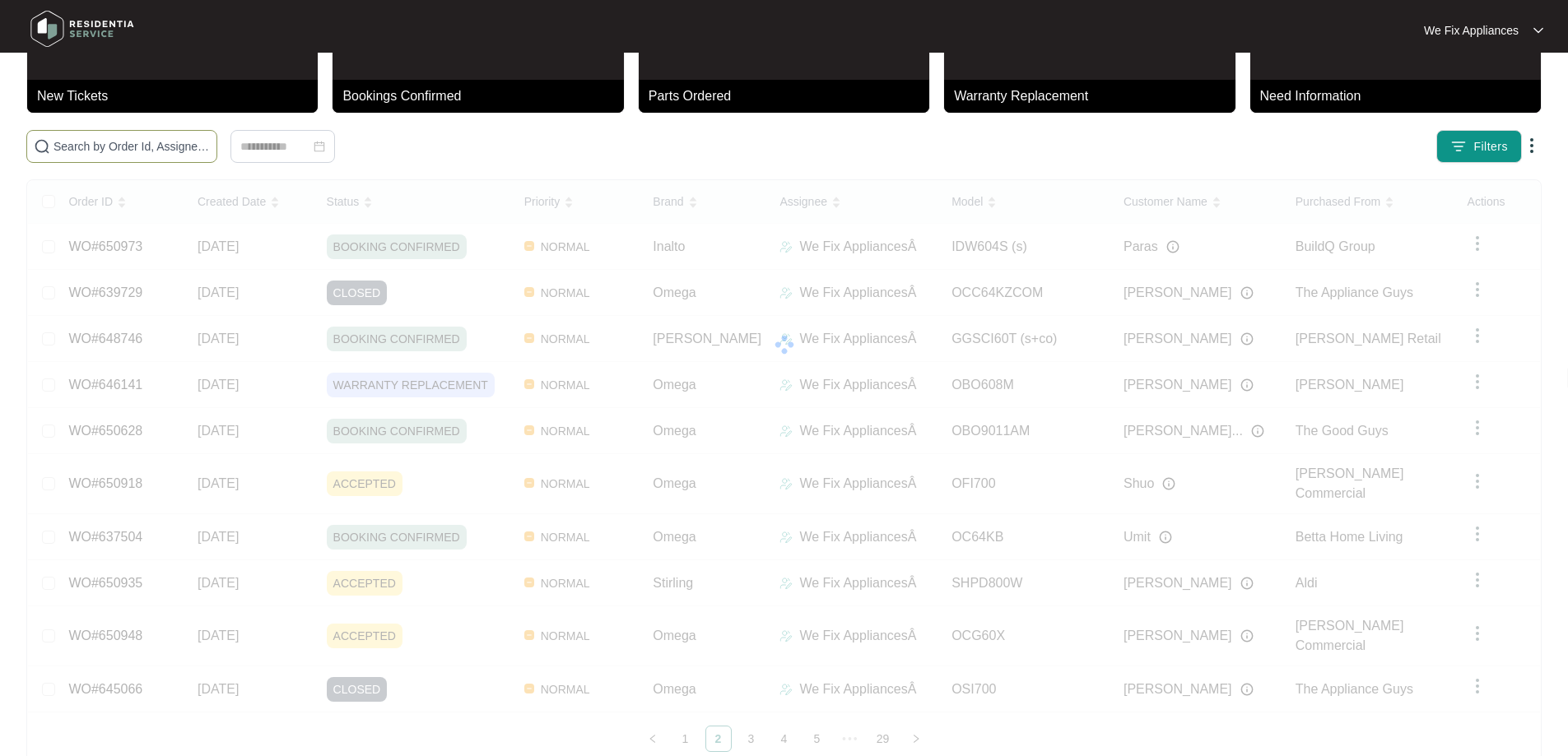
paste input "650918"
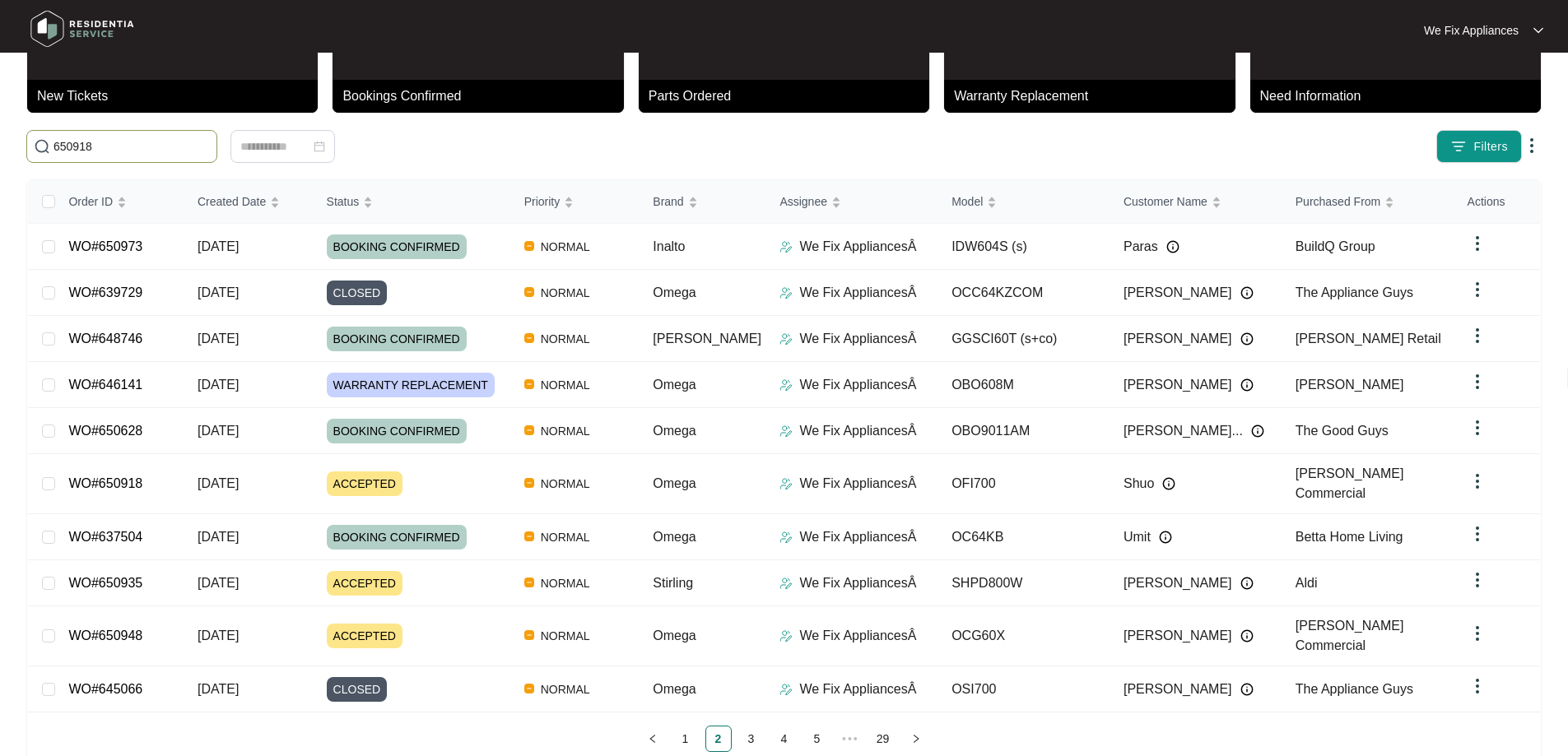
click at [115, 145] on input "650918" at bounding box center [131, 146] width 156 height 18
type input "650918"
drag, startPoint x: 118, startPoint y: 136, endPoint x: 597, endPoint y: 259, distance: 494.5
click at [4, 128] on main "20 New Tickets 38 Bookings Confirmed 15 Parts Ordered 12 Warranty Replacement 5…" at bounding box center [784, 351] width 1568 height 882
click at [121, 146] on input "650918" at bounding box center [131, 146] width 156 height 18
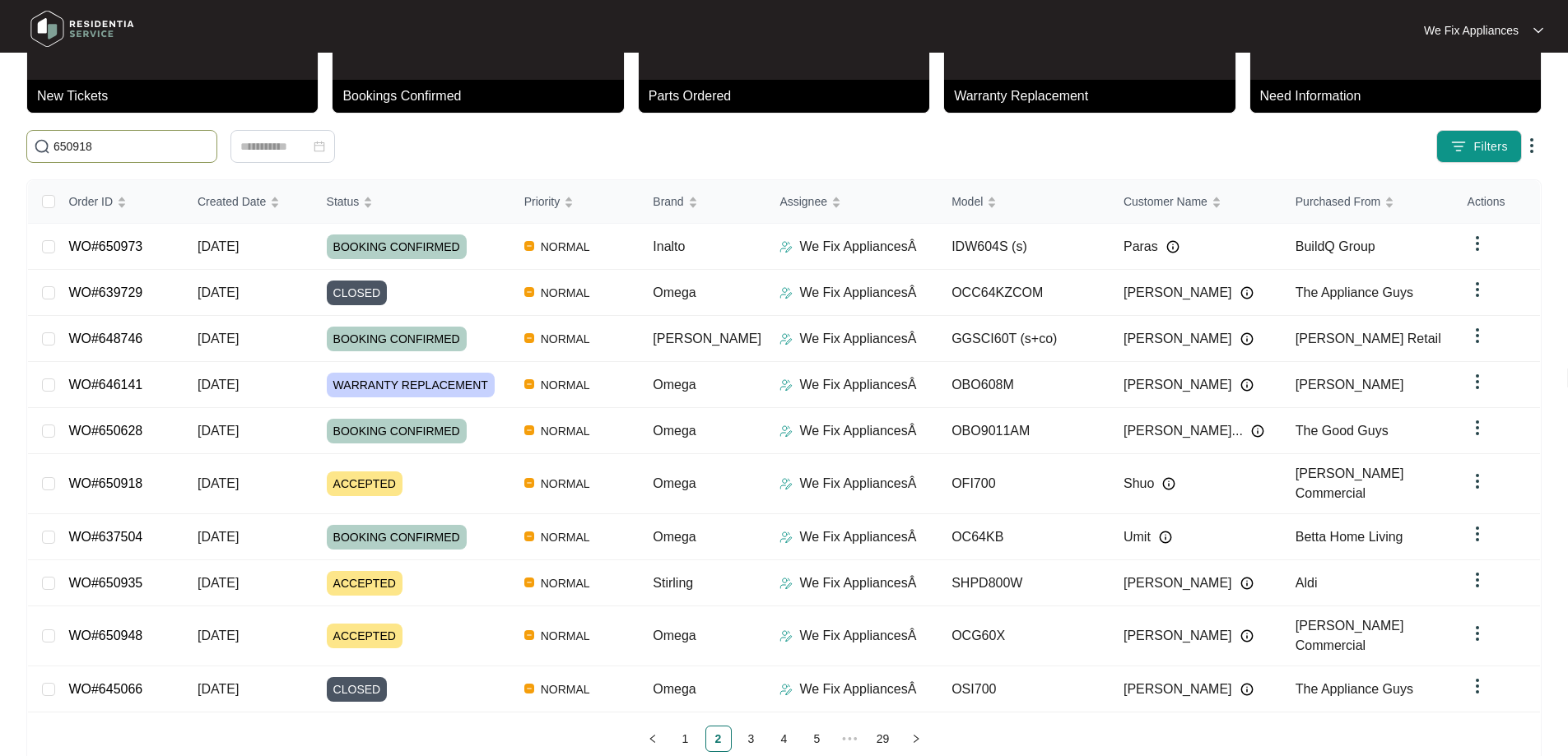
drag, startPoint x: 121, startPoint y: 146, endPoint x: 0, endPoint y: 155, distance: 121.3
click at [0, 155] on main "20 New Tickets 38 Bookings Confirmed 15 Parts Ordered 12 Warranty Replacement 5…" at bounding box center [784, 351] width 1568 height 882
paste input "650918"
type input "650918"
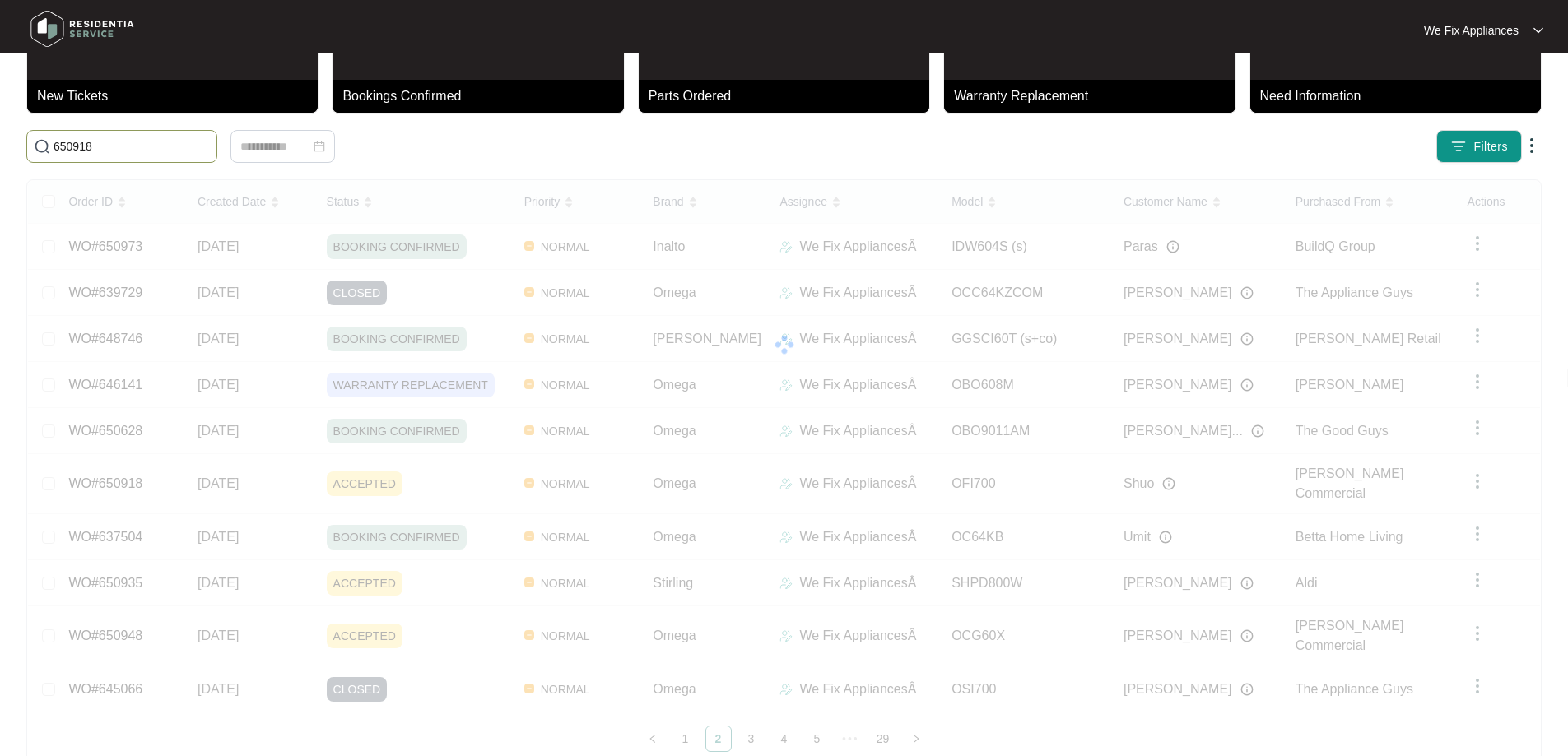
scroll to position [71, 0]
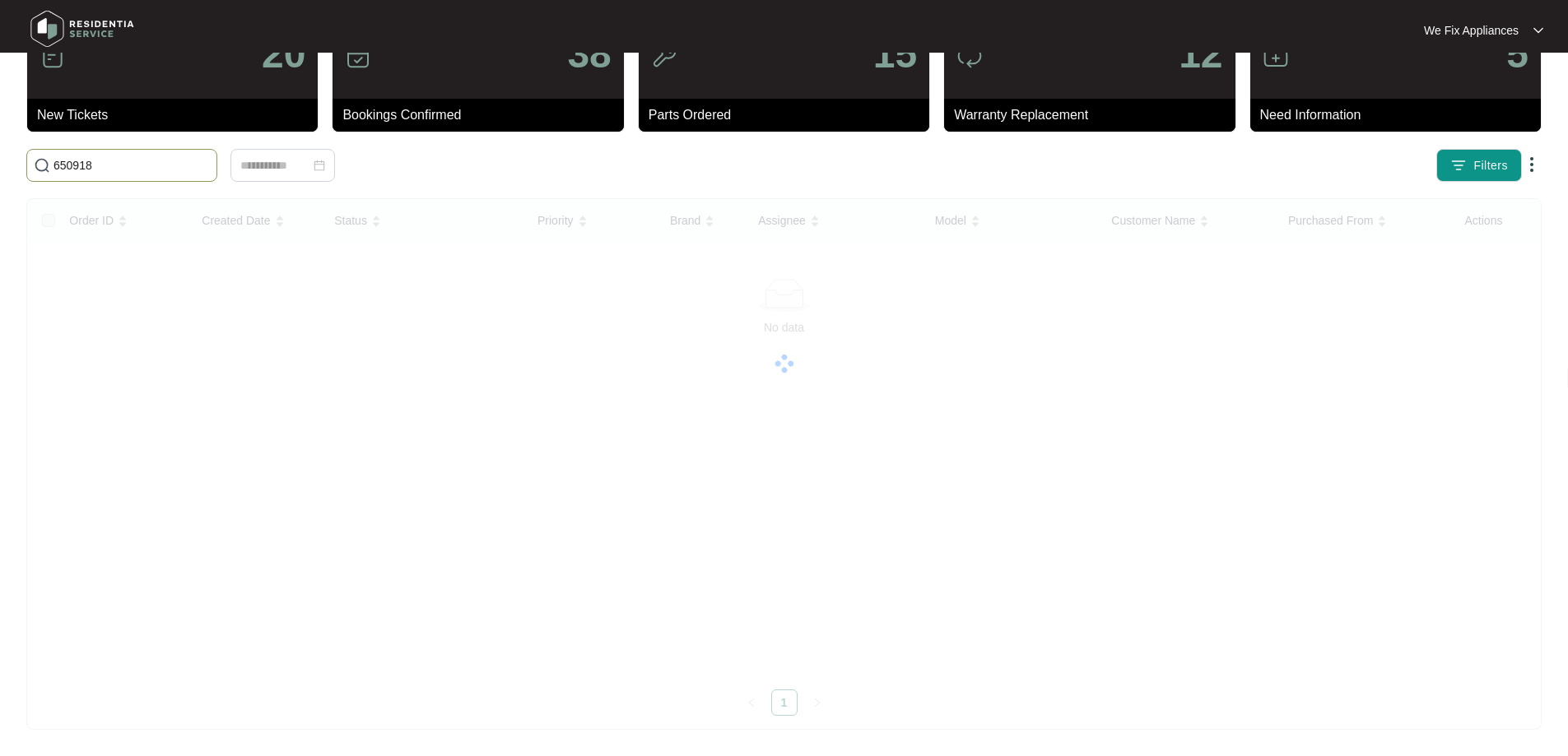
drag, startPoint x: 129, startPoint y: 157, endPoint x: 0, endPoint y: 159, distance: 129.0
click at [0, 159] on main "20 New Tickets 38 Bookings Confirmed 15 Parts Ordered 12 Warranty Replacement 5…" at bounding box center [784, 343] width 1568 height 827
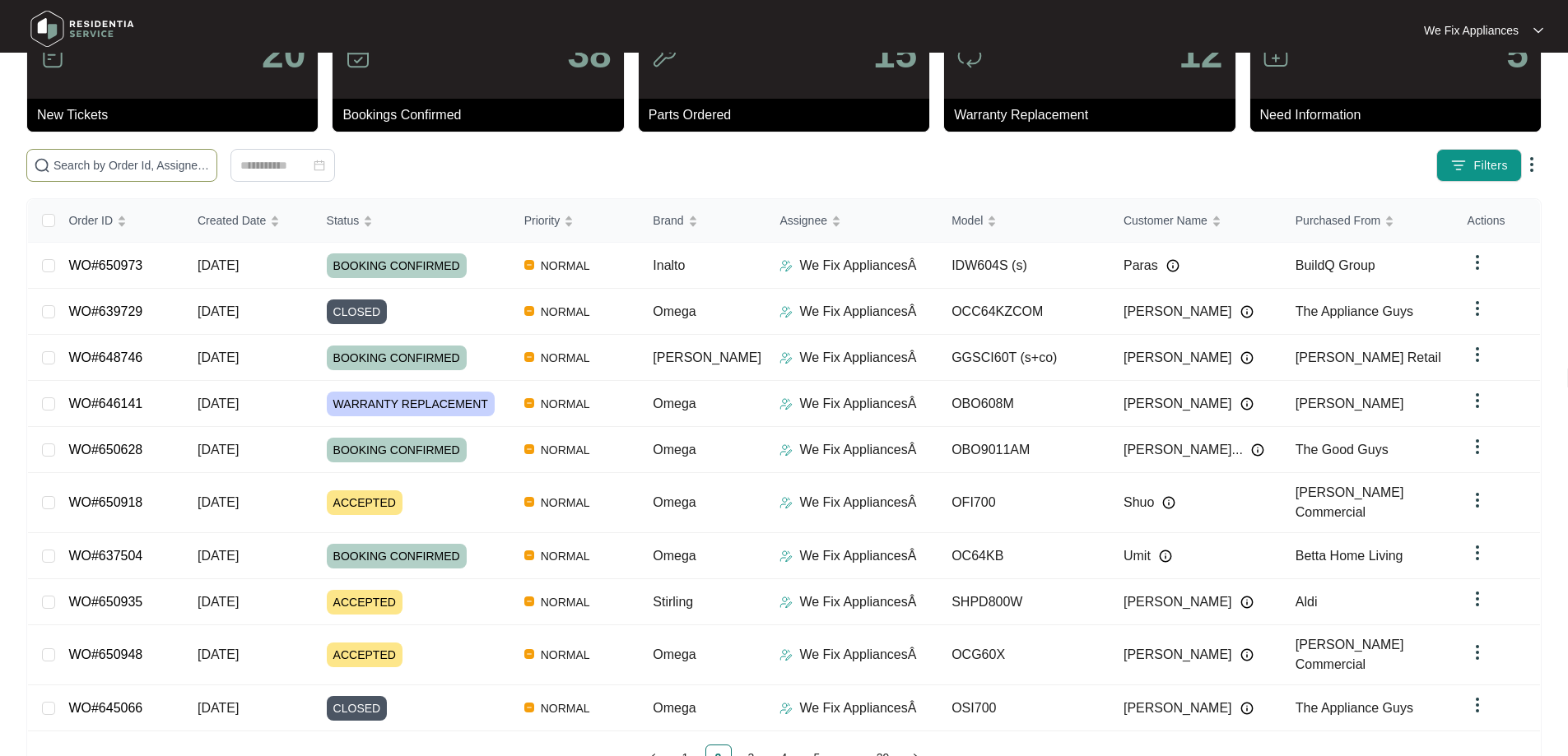
paste input "650918"
type input "650918"
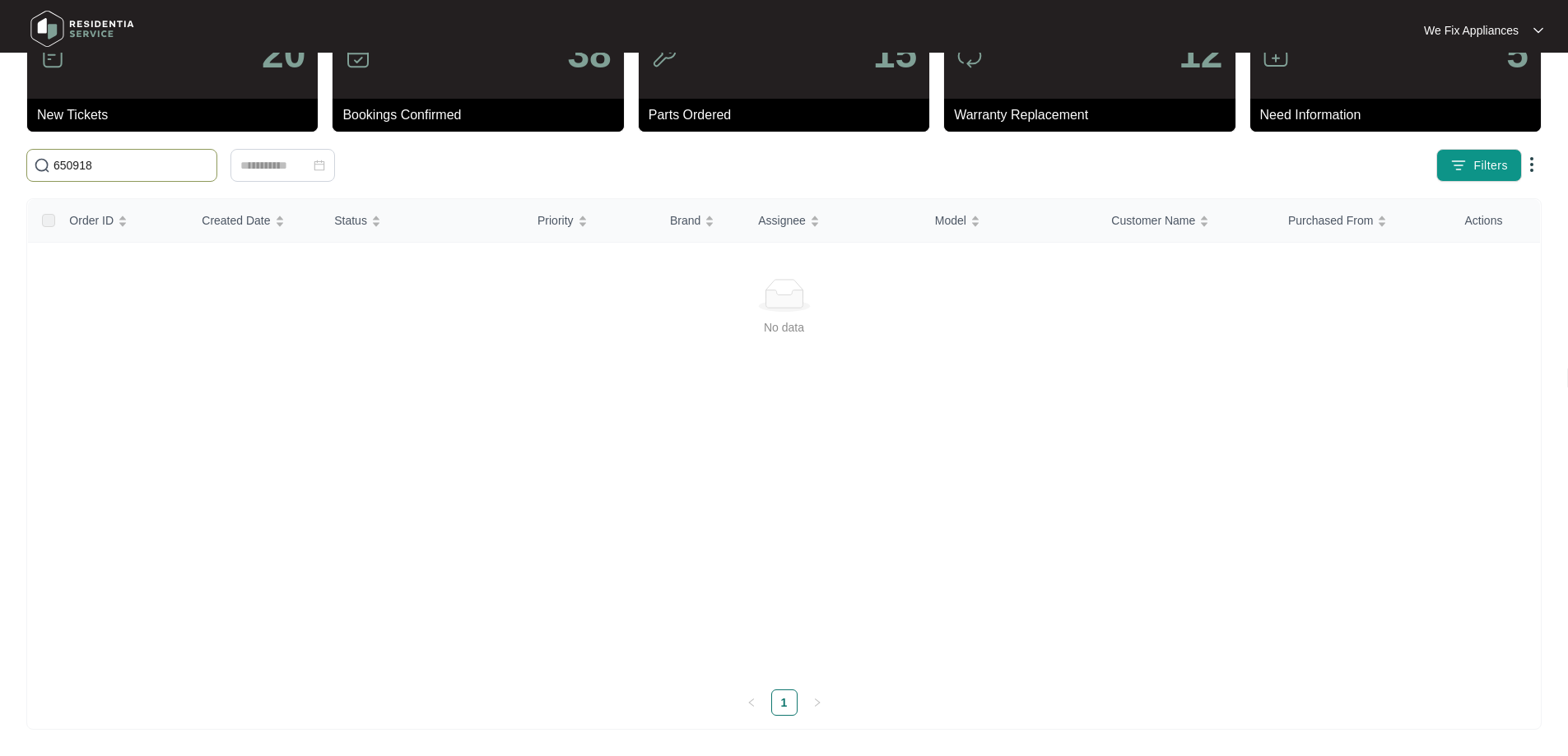
drag, startPoint x: 146, startPoint y: 172, endPoint x: 0, endPoint y: 99, distance: 163.2
click at [0, 99] on main "20 New Tickets 38 Bookings Confirmed 15 Parts Ordered 12 Warranty Replacement 5…" at bounding box center [784, 343] width 1568 height 827
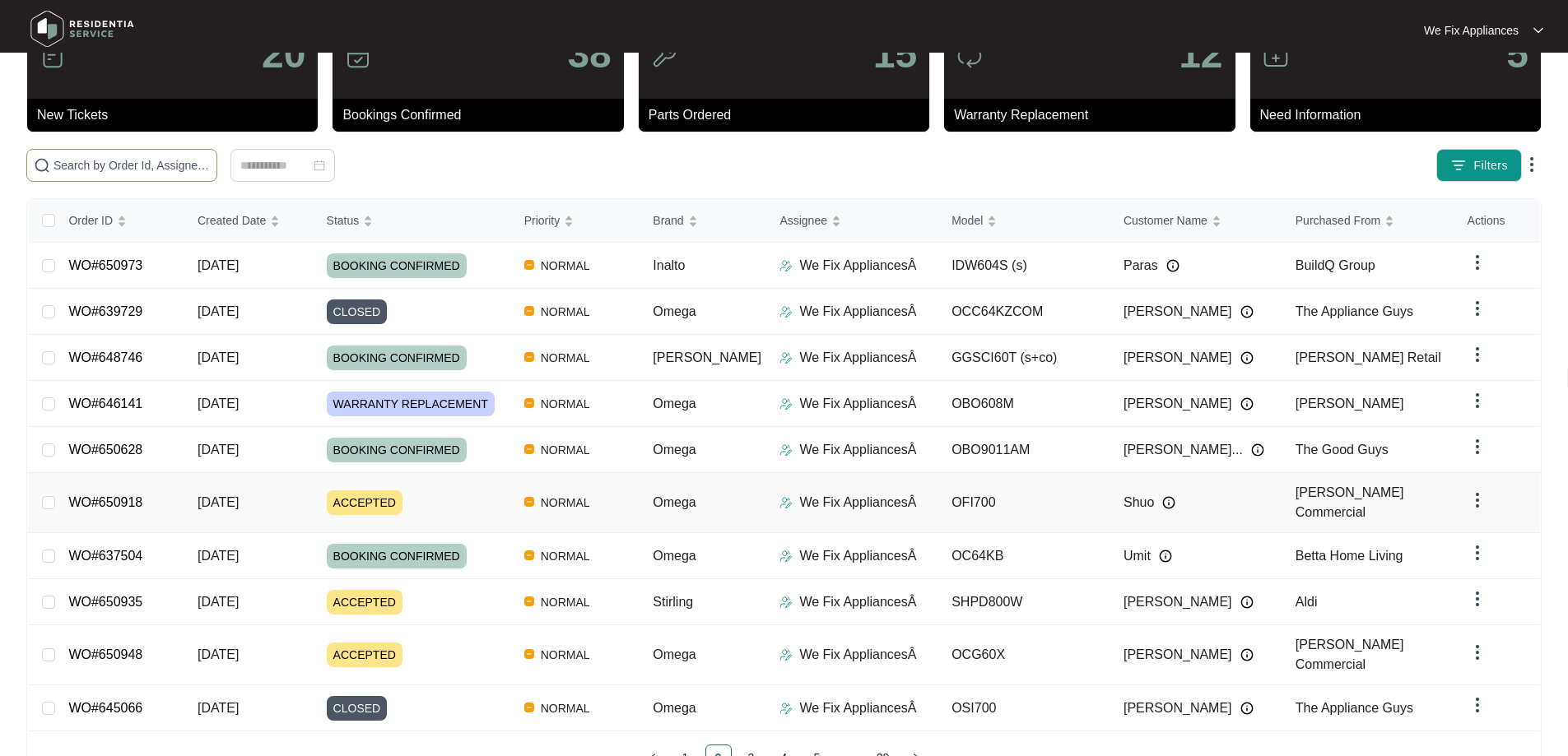
click at [109, 498] on link "WO#650918" at bounding box center [105, 502] width 74 height 14
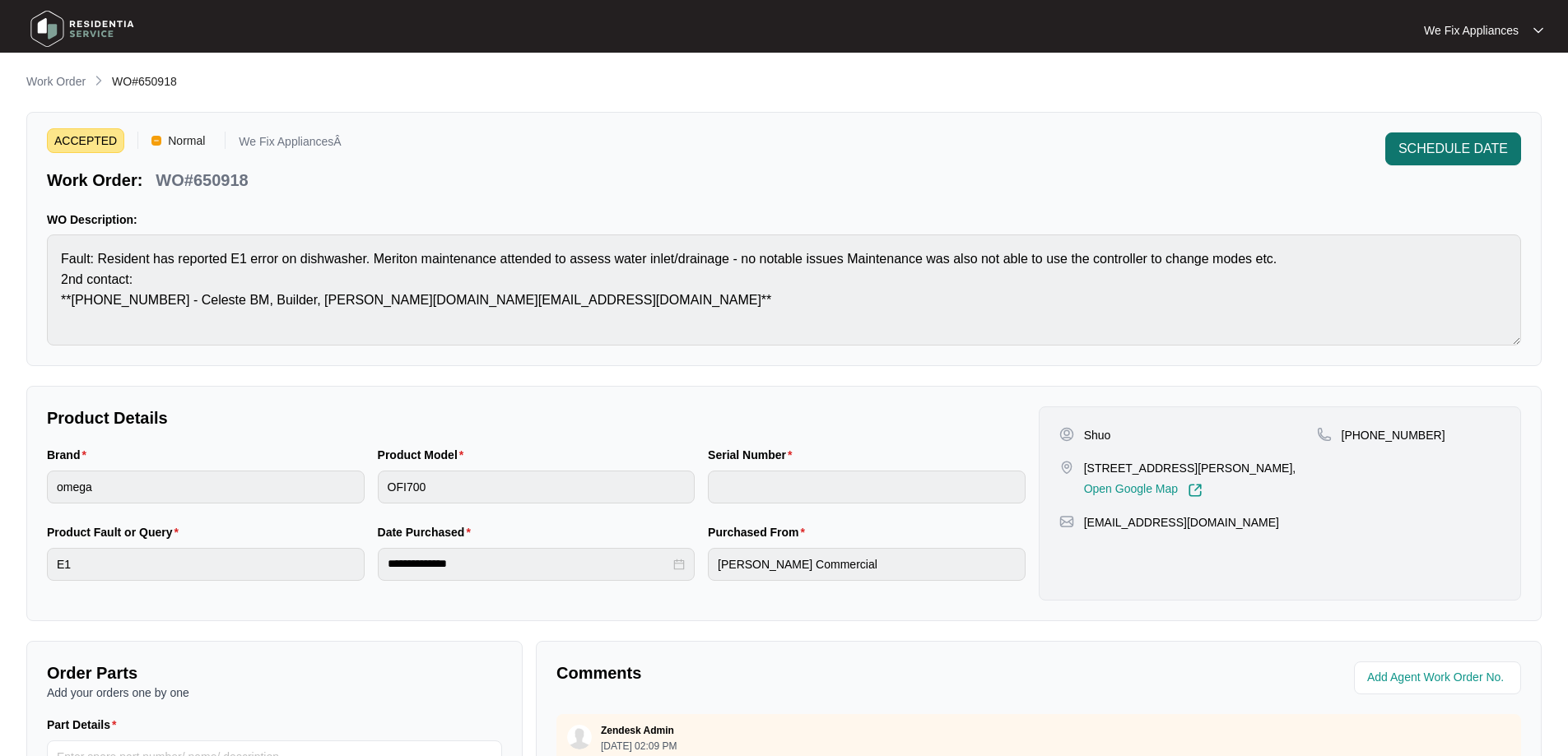
click at [1458, 142] on span "SCHEDULE DATE" at bounding box center [1452, 149] width 110 height 20
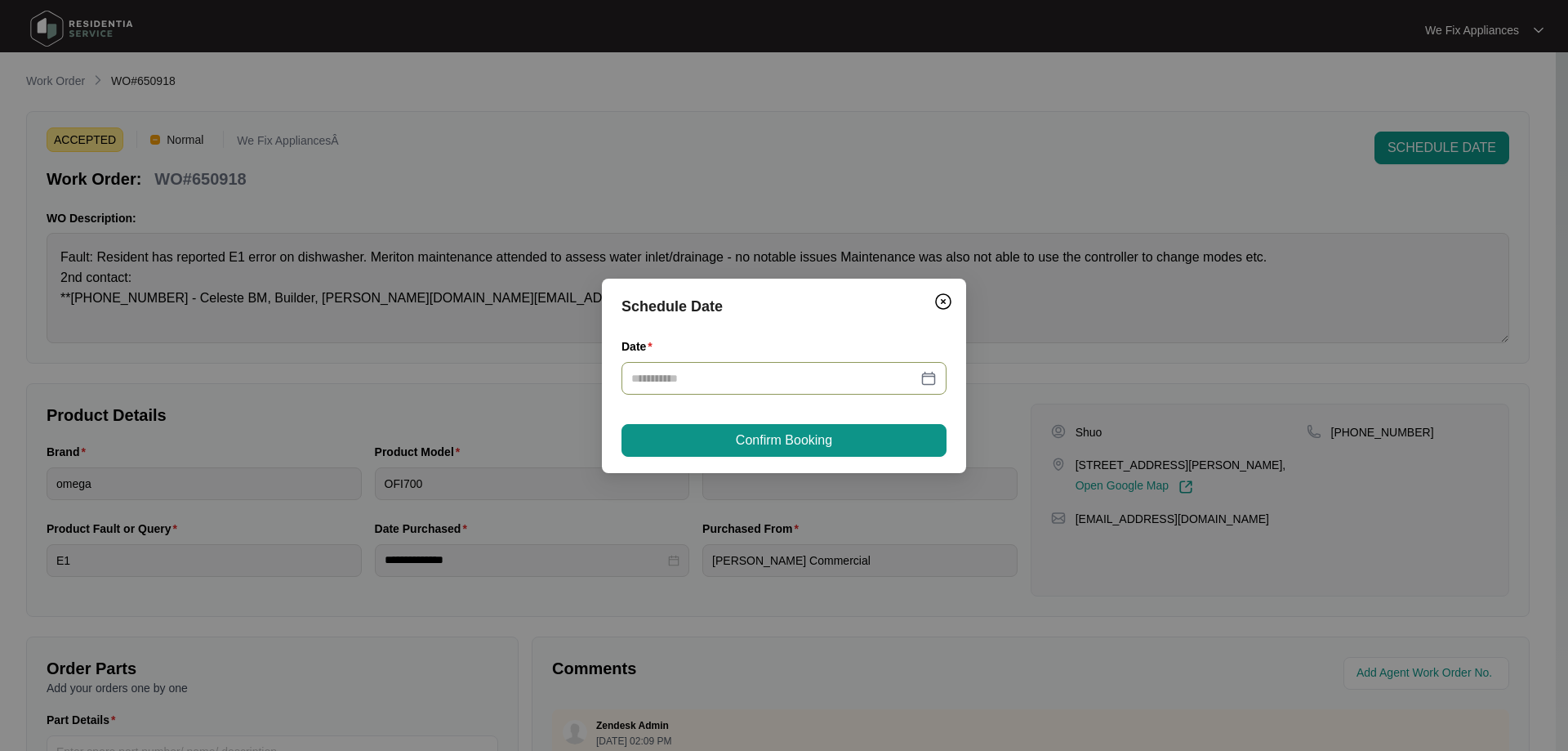
click at [734, 375] on input "Date" at bounding box center [774, 378] width 286 height 18
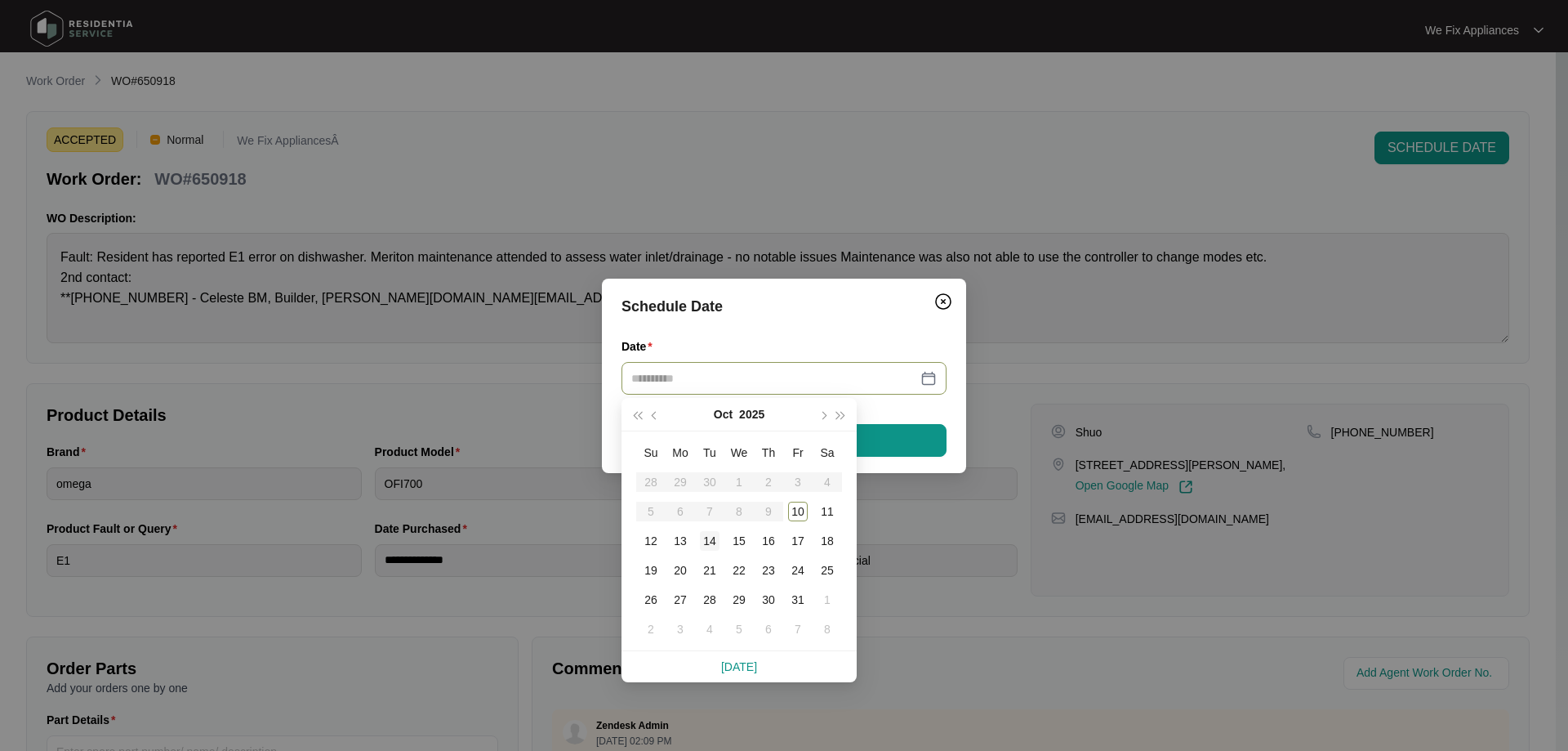
type input "**********"
click at [711, 538] on div "14" at bounding box center [710, 540] width 20 height 20
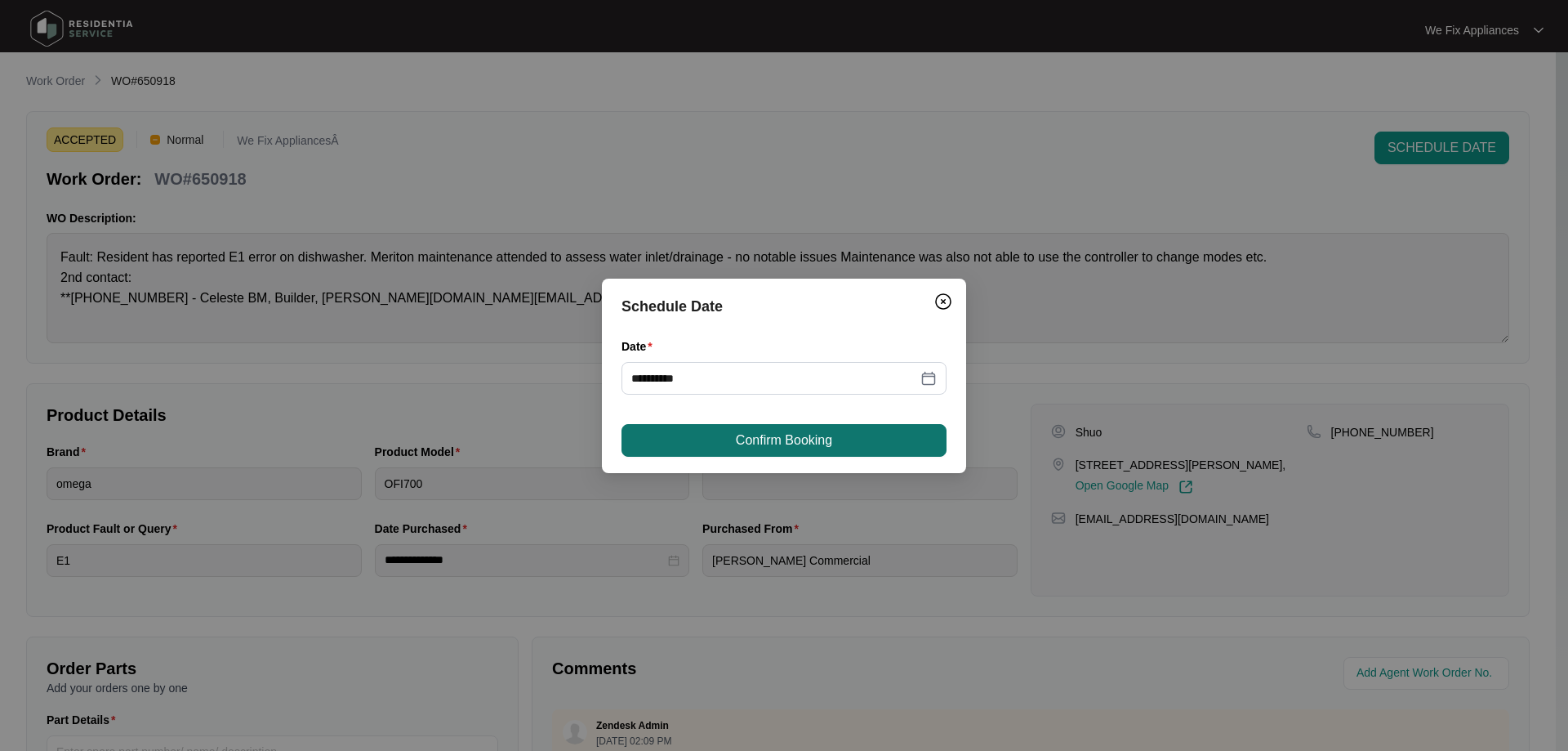
click at [802, 438] on span "Confirm Booking" at bounding box center [784, 440] width 97 height 20
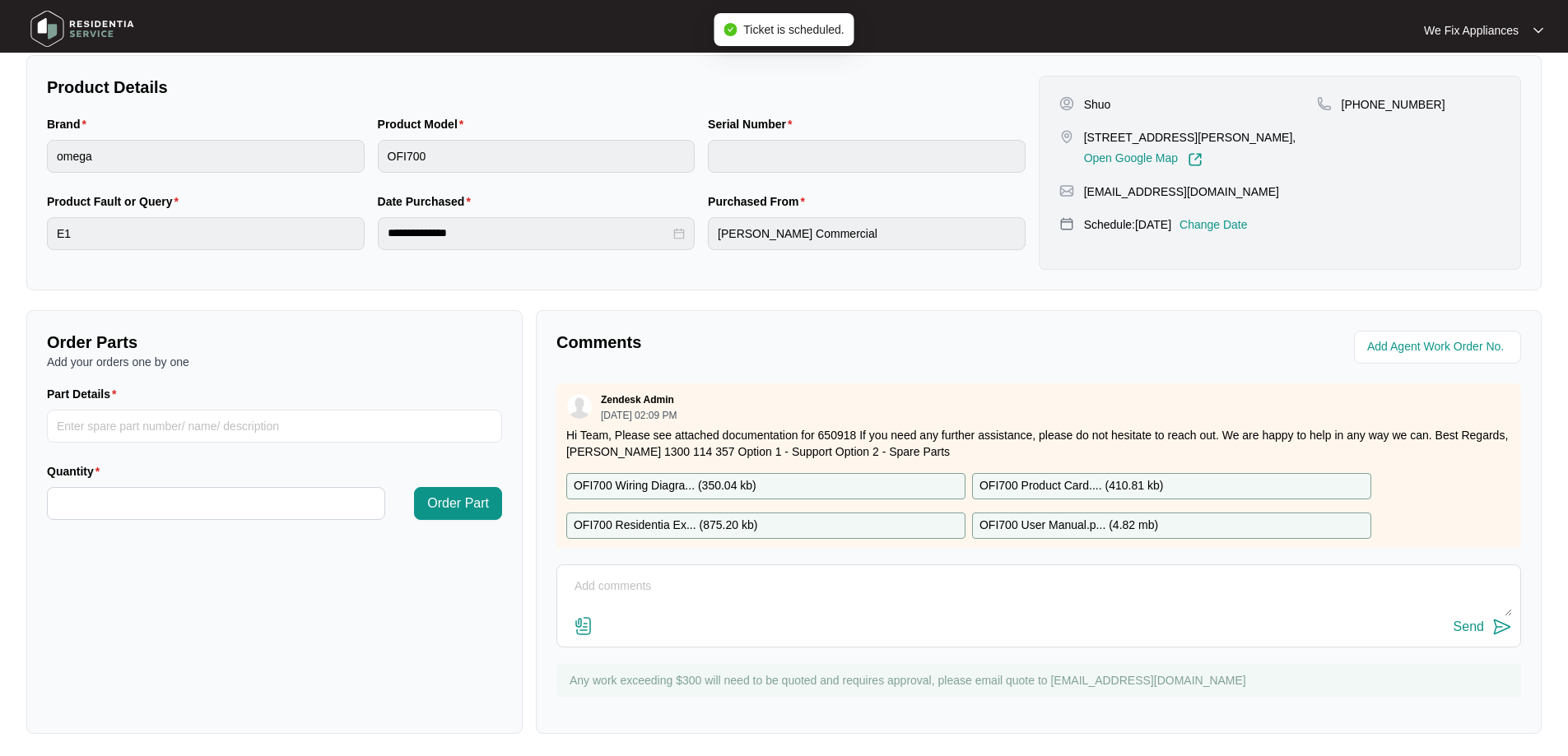
scroll to position [336, 0]
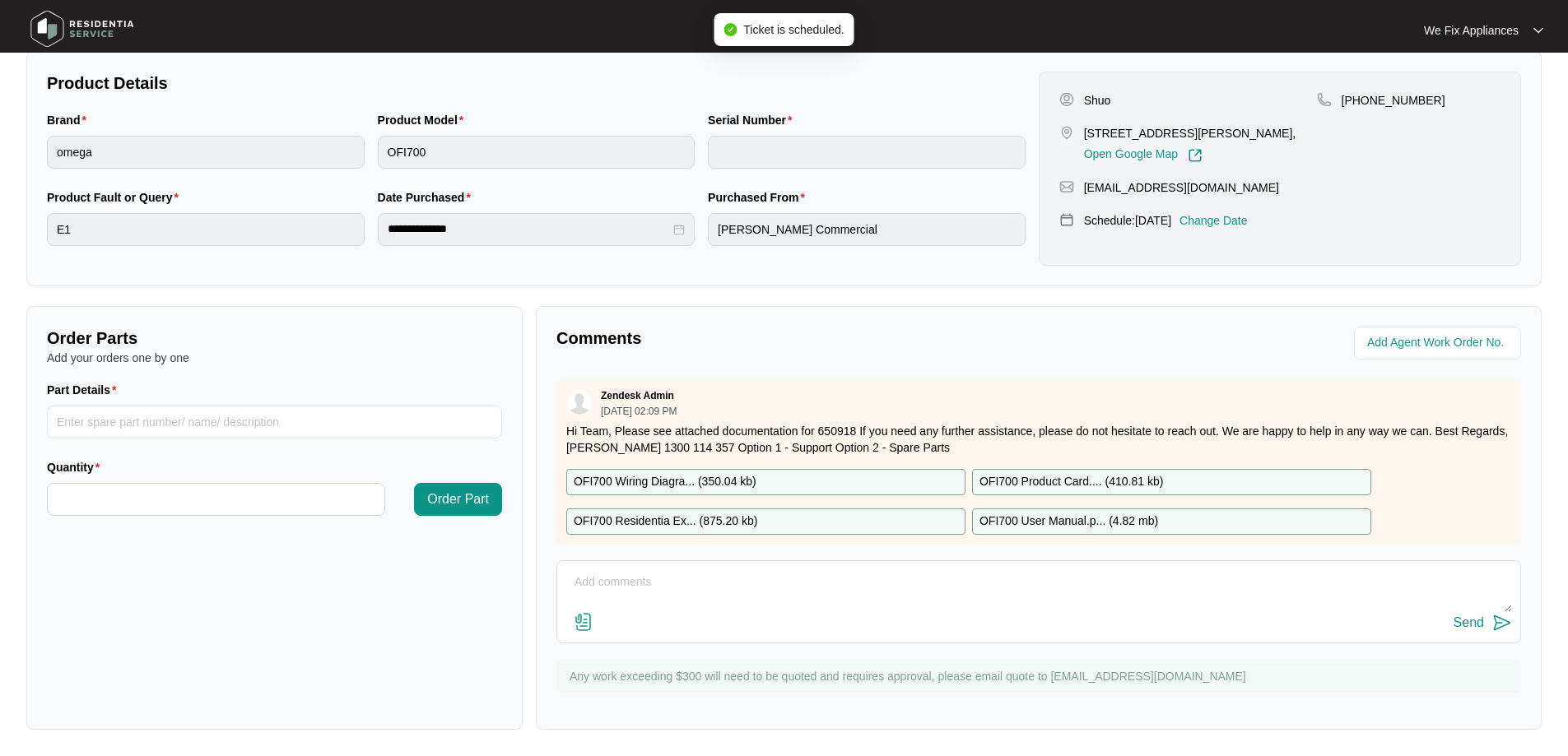
drag, startPoint x: 735, startPoint y: 568, endPoint x: 732, endPoint y: 583, distance: 15.3
click at [732, 583] on div "Send" at bounding box center [1039, 601] width 965 height 83
click at [732, 581] on textarea at bounding box center [1039, 590] width 947 height 43
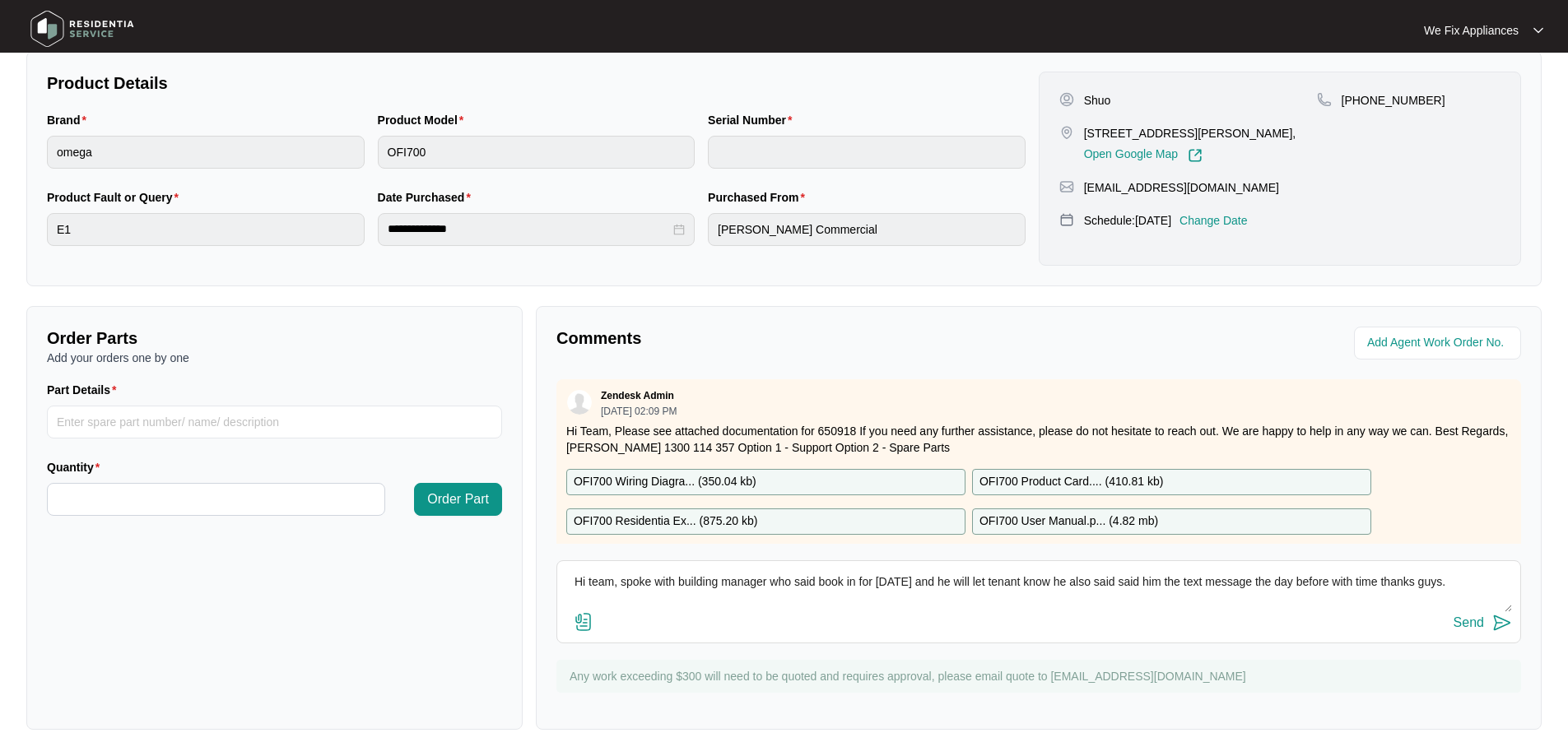
type textarea "Hi team, spoke with building manager who said book in for [DATE] and he will le…"
click at [1469, 619] on div "Send" at bounding box center [1468, 622] width 31 height 15
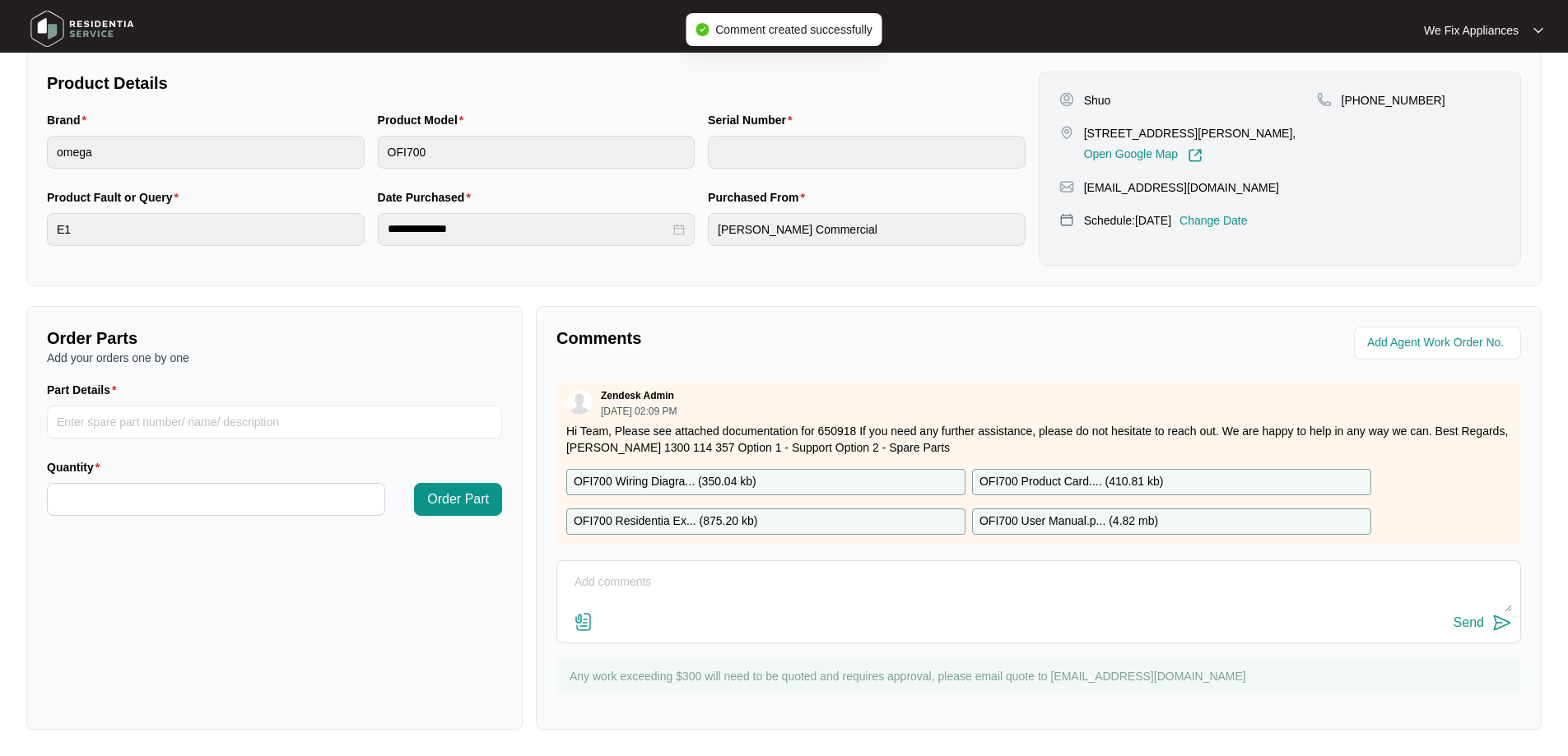
click at [80, 23] on img at bounding box center [82, 29] width 115 height 49
